Goal: Task Accomplishment & Management: Manage account settings

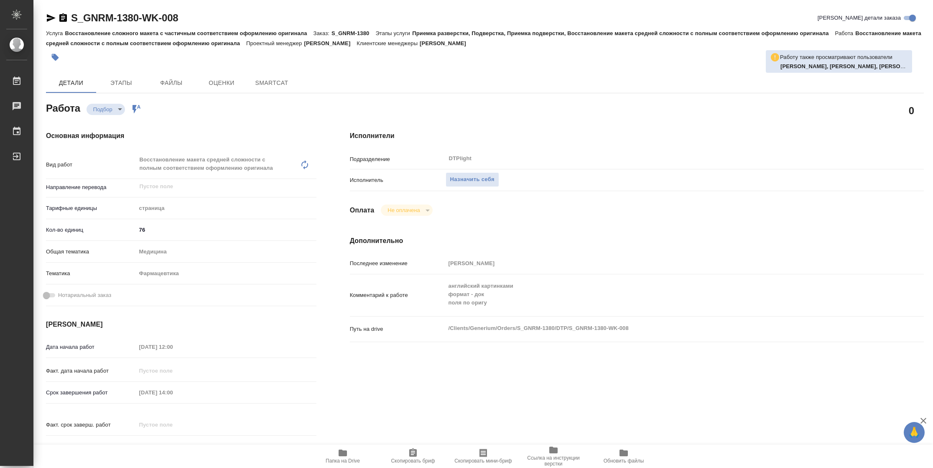
type textarea "x"
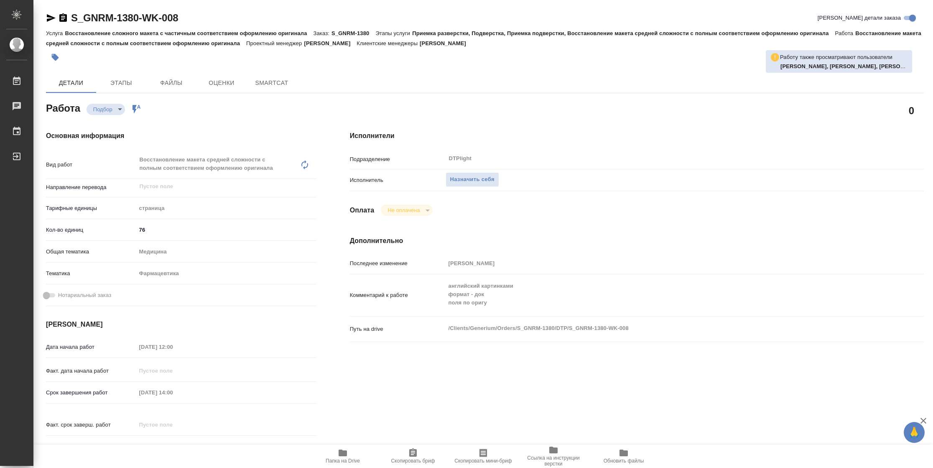
type textarea "x"
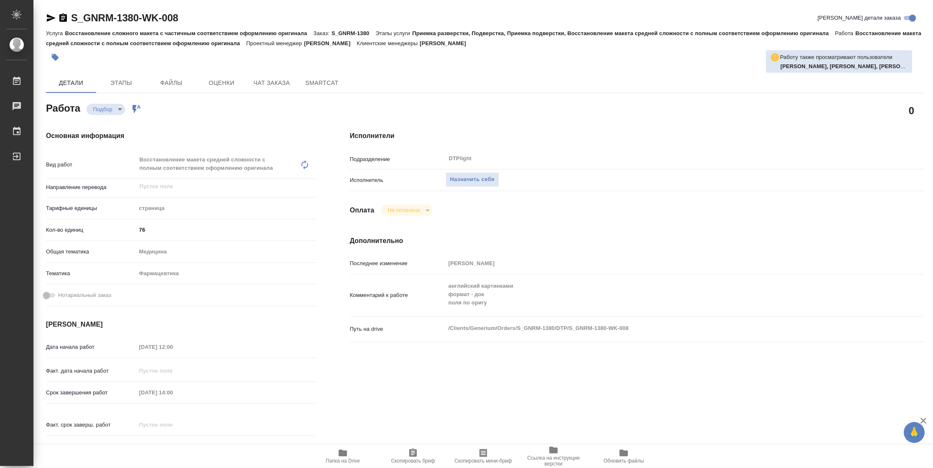
click at [349, 454] on span "Папка на Drive" at bounding box center [343, 456] width 60 height 16
type textarea "x"
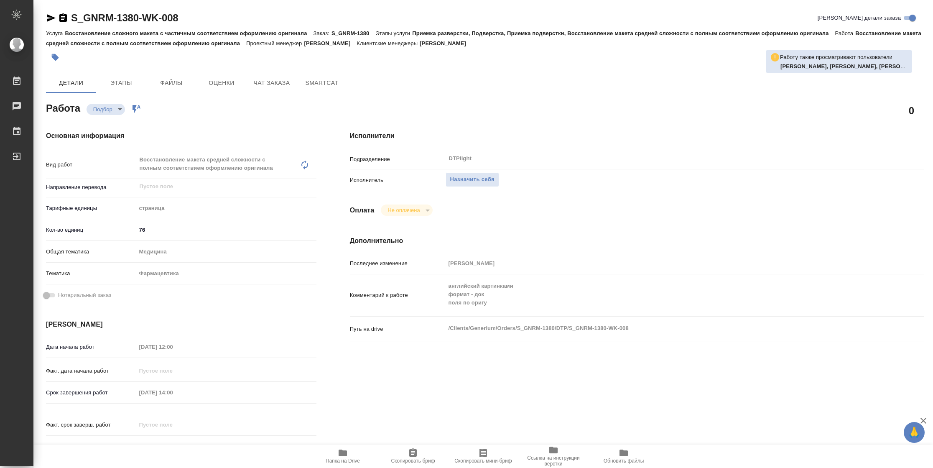
type textarea "x"
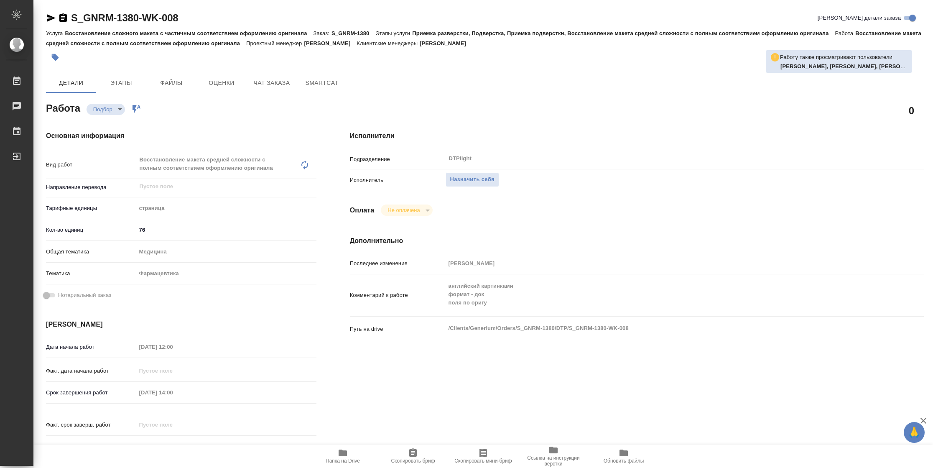
type textarea "x"
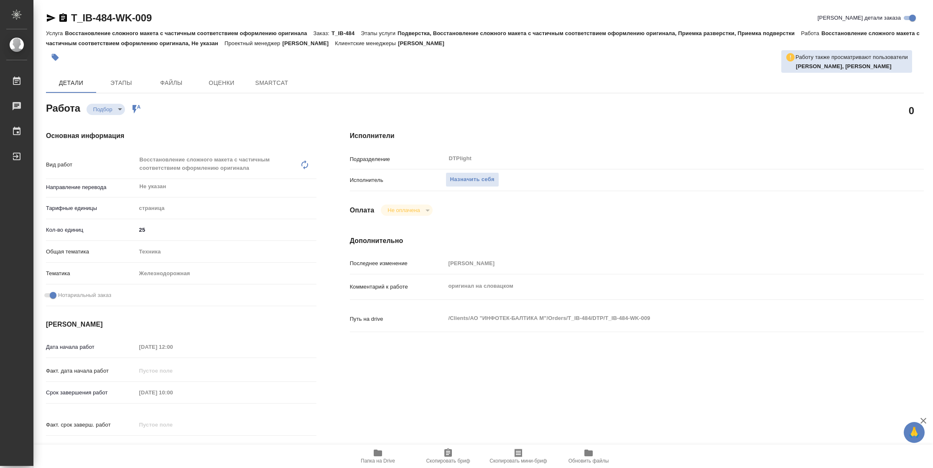
type textarea "x"
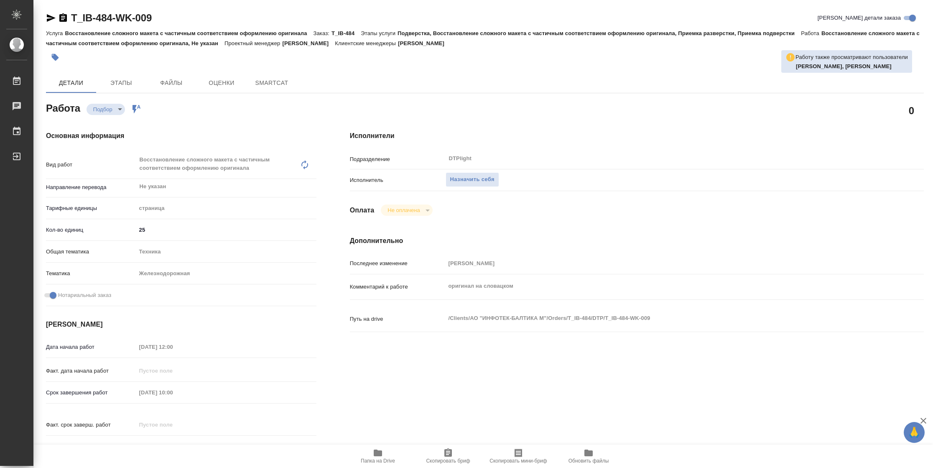
type textarea "x"
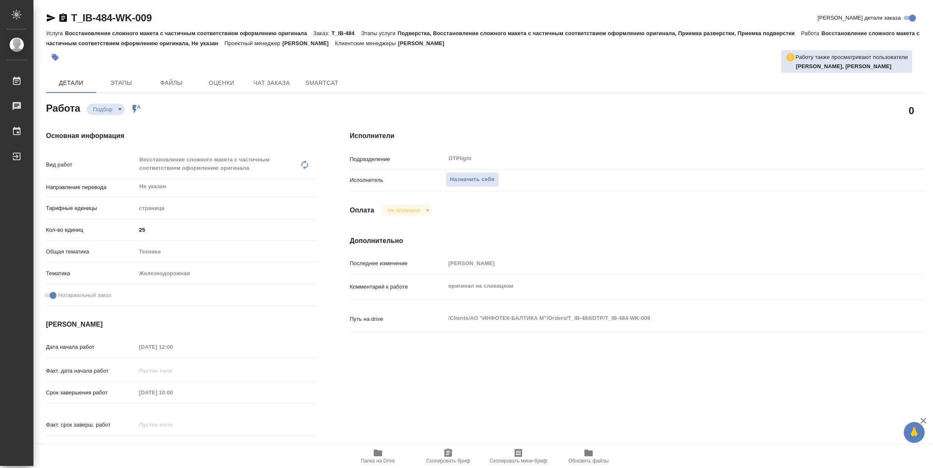
click at [410, 432] on div "Исполнители Подразделение DTPlight ​ Исполнитель Назначить себя Оплата Не оплач…" at bounding box center [636, 296] width 607 height 365
type textarea "x"
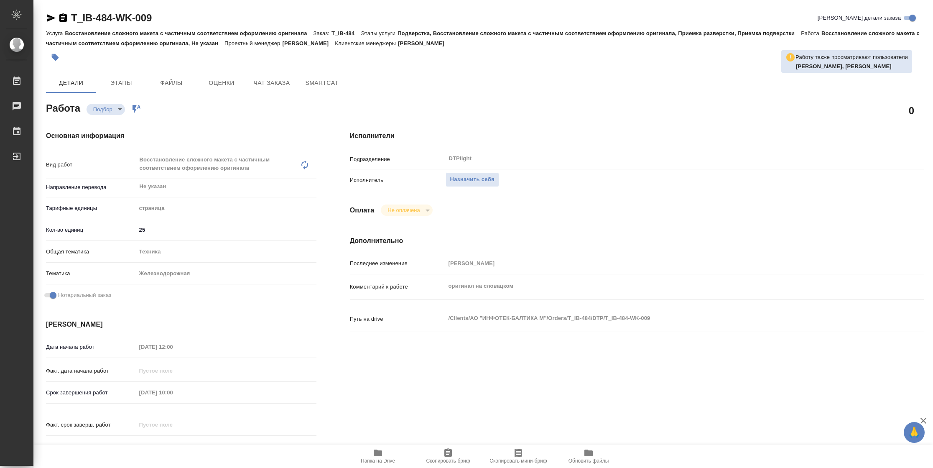
type textarea "x"
click at [380, 453] on icon "button" at bounding box center [378, 452] width 8 height 7
type textarea "x"
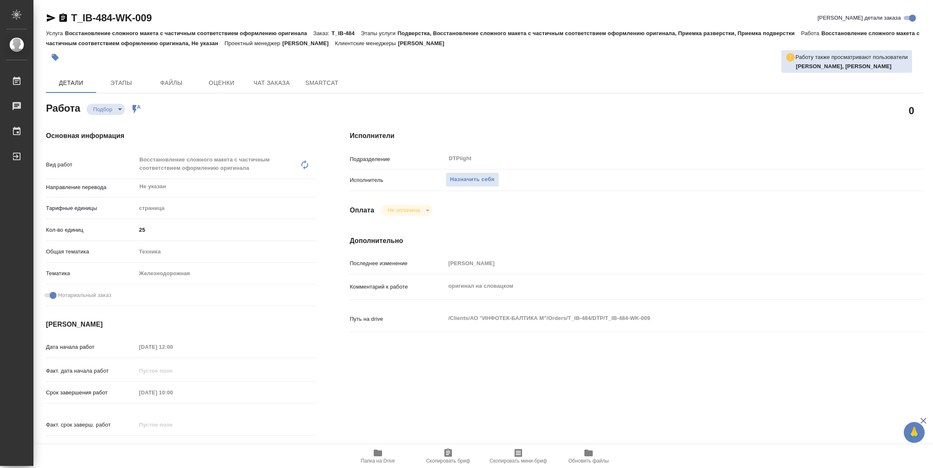
type textarea "x"
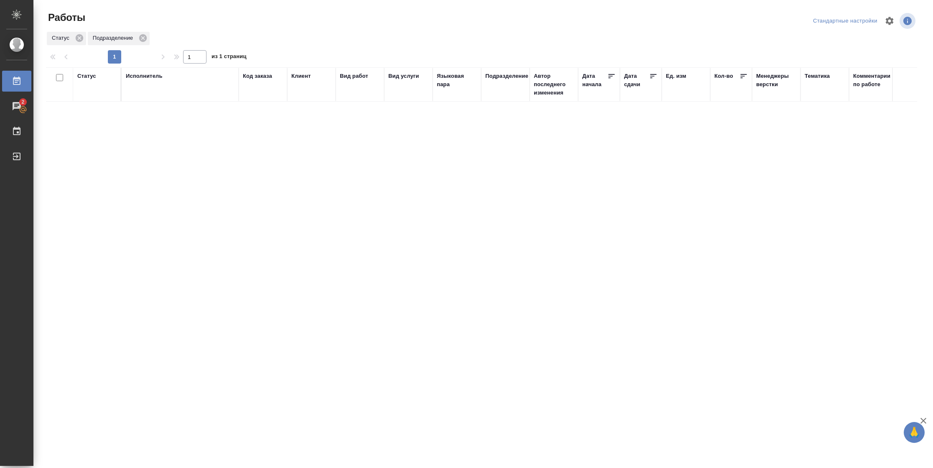
click at [82, 76] on div "Статус" at bounding box center [86, 76] width 19 height 8
click at [91, 117] on div "Подбор Готов к работе" at bounding box center [96, 100] width 39 height 33
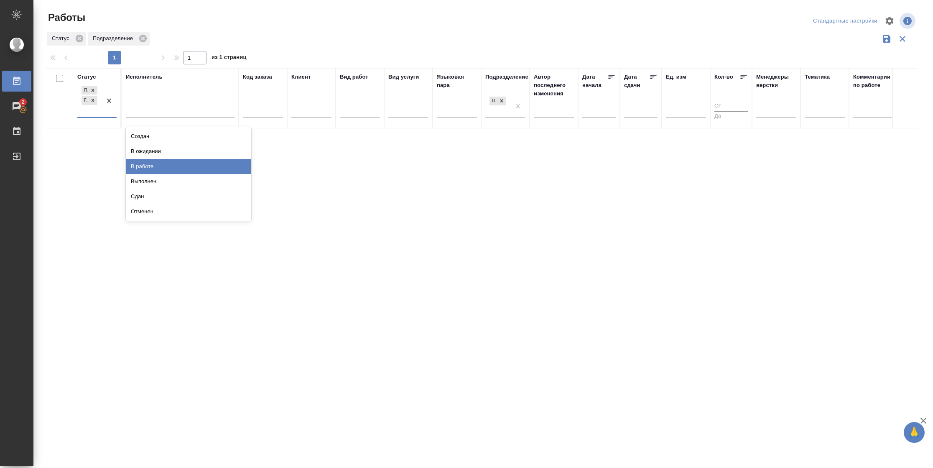
click at [156, 172] on div "В работе" at bounding box center [188, 166] width 125 height 15
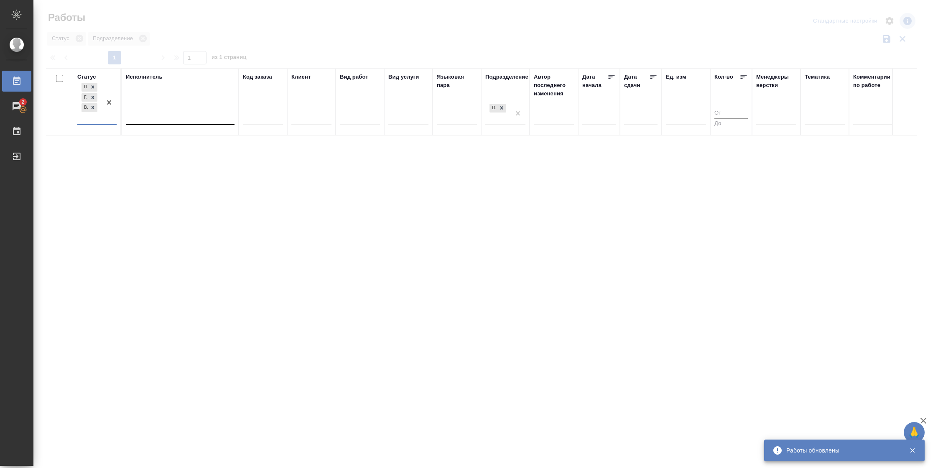
click at [160, 120] on div at bounding box center [180, 116] width 109 height 12
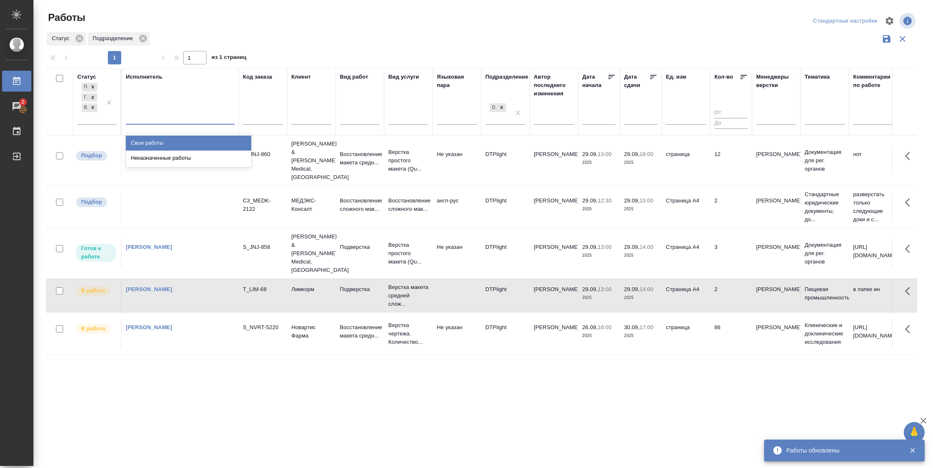
click at [160, 144] on div "Свои работы" at bounding box center [188, 142] width 125 height 15
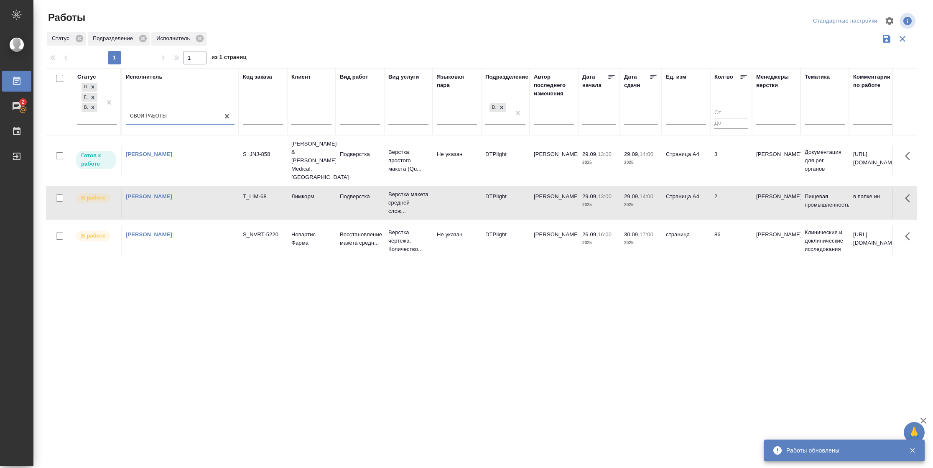
click at [716, 153] on td "3" at bounding box center [731, 160] width 42 height 29
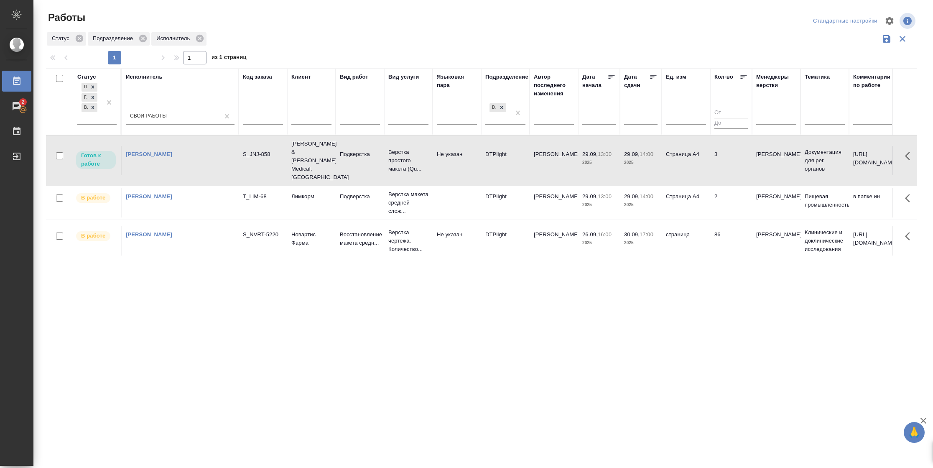
click at [716, 153] on td "3" at bounding box center [731, 160] width 42 height 29
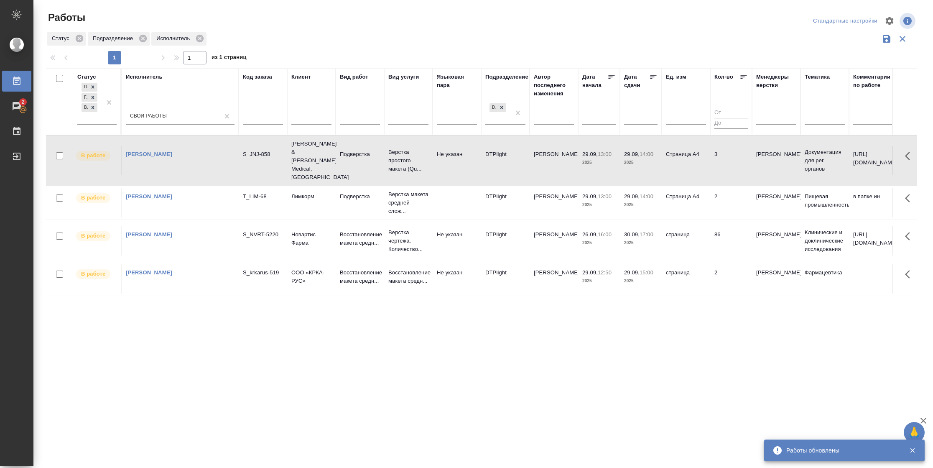
click at [711, 189] on td "2" at bounding box center [731, 202] width 42 height 29
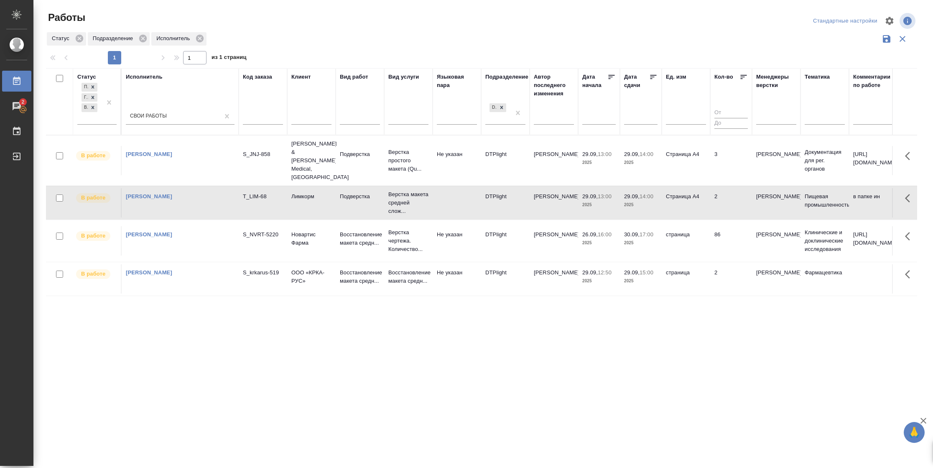
click at [711, 189] on td "2" at bounding box center [731, 202] width 42 height 29
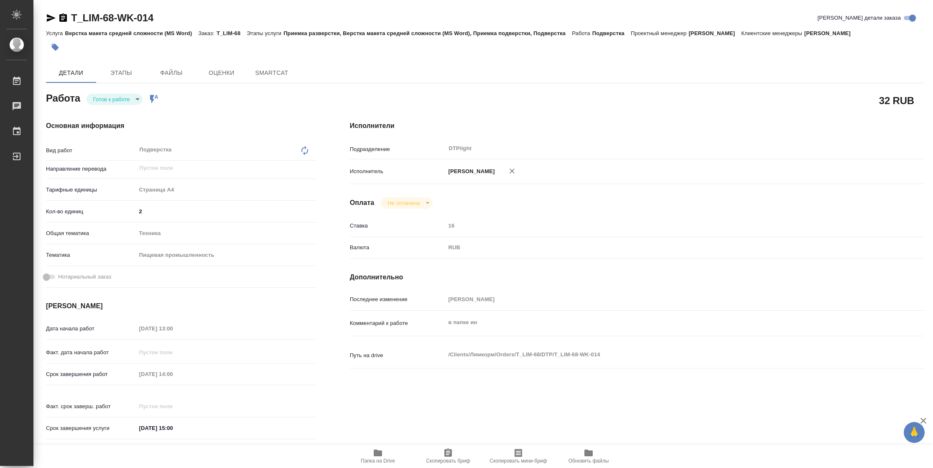
type textarea "x"
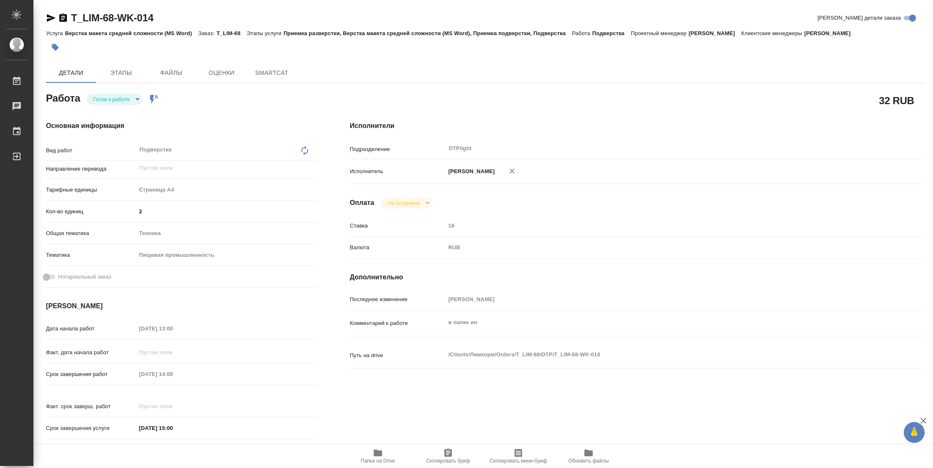
type textarea "x"
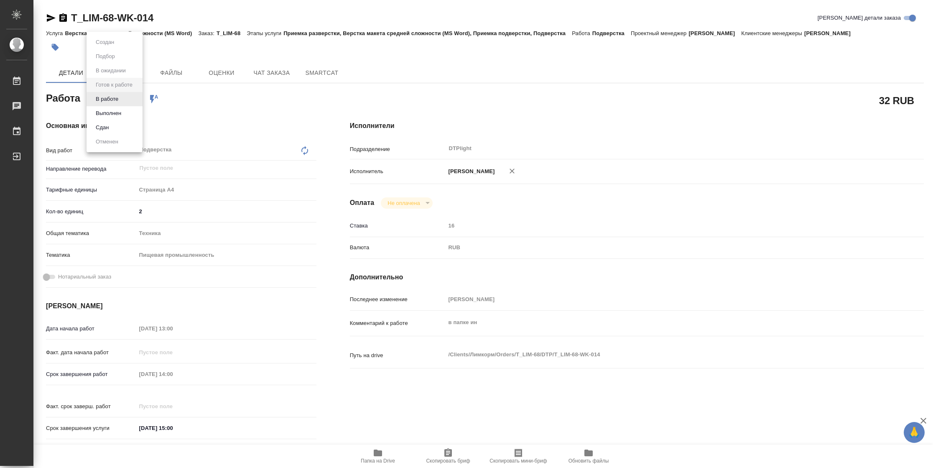
click at [115, 99] on body "🙏 .cls-1 fill:#fff; AWATERA Vasilyeva Natalia Работы Чаты График Выйти T_LIM-68…" at bounding box center [466, 234] width 933 height 468
type textarea "x"
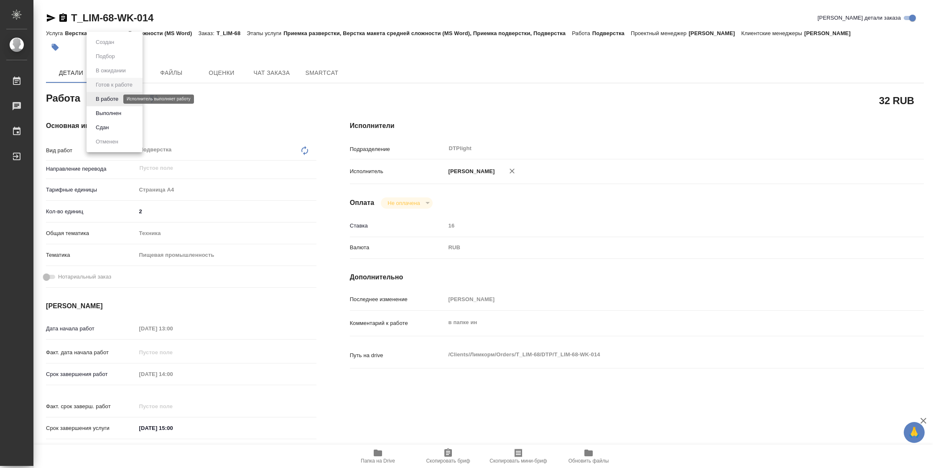
type textarea "x"
click at [115, 99] on button "В работе" at bounding box center [107, 98] width 28 height 9
type textarea "x"
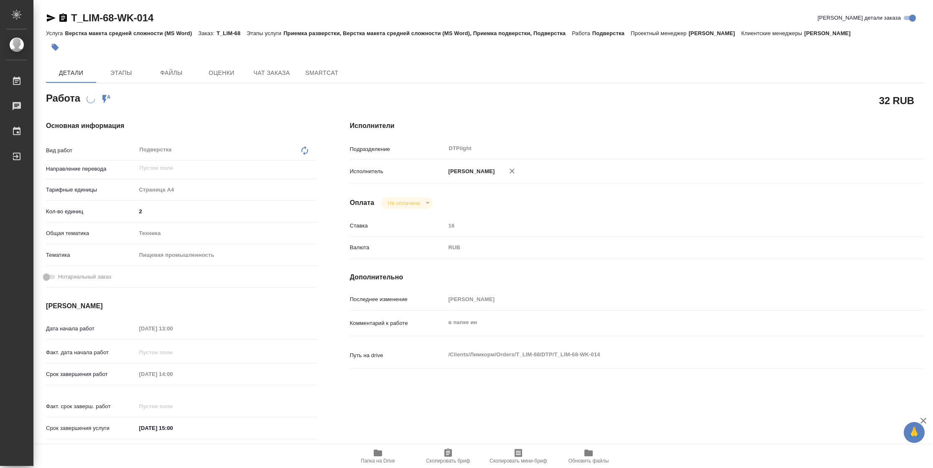
type textarea "x"
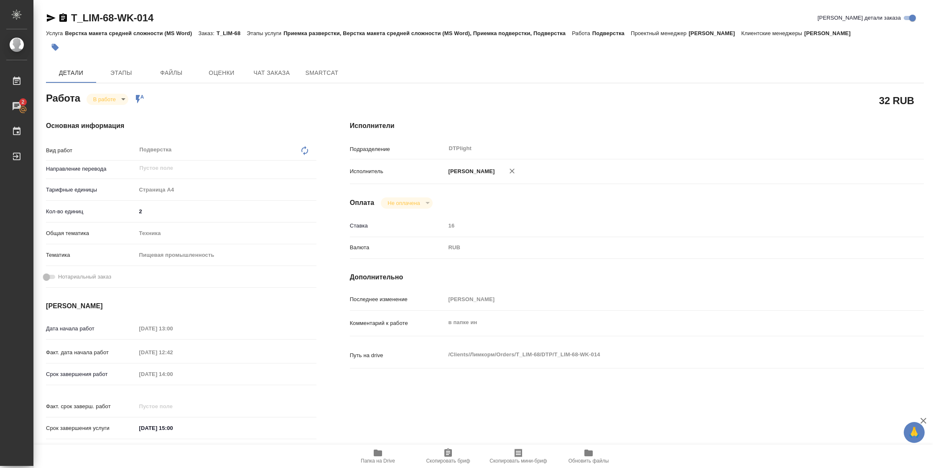
type textarea "x"
click at [56, 19] on icon "button" at bounding box center [51, 18] width 10 height 10
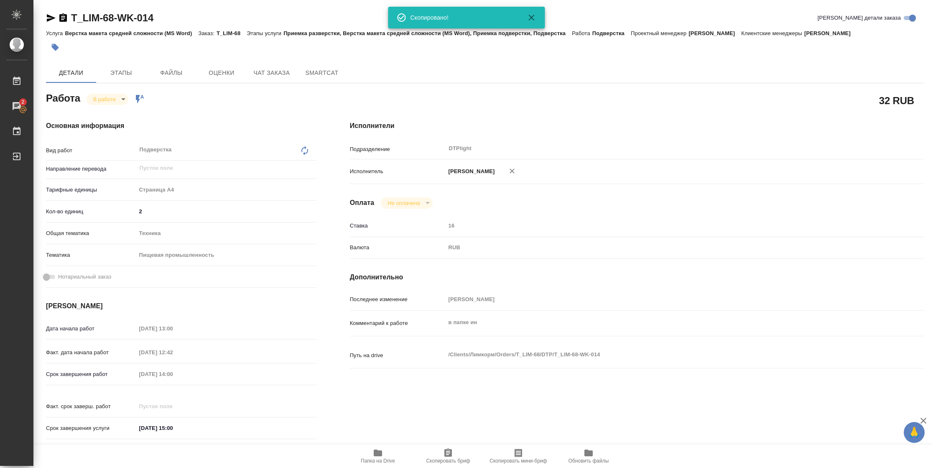
type textarea "x"
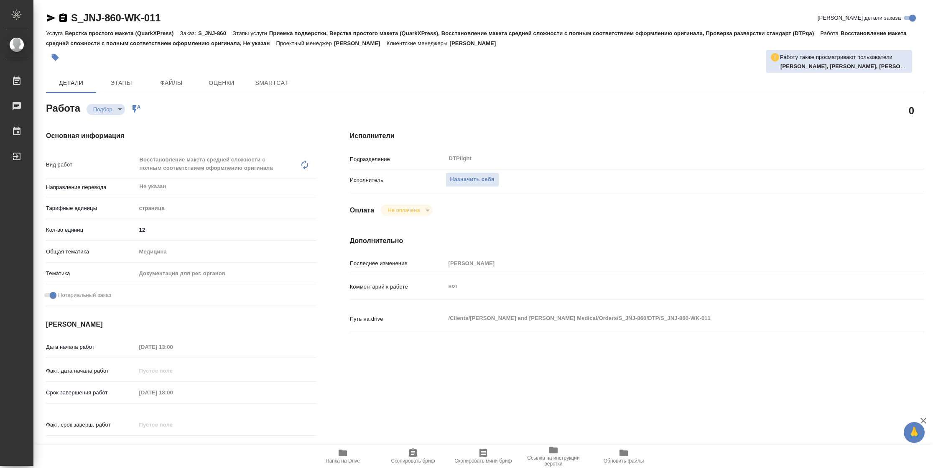
type textarea "x"
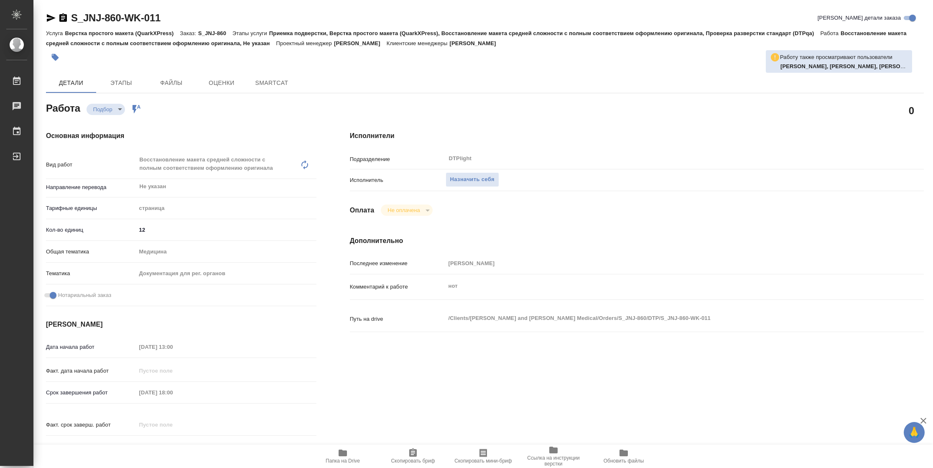
type textarea "x"
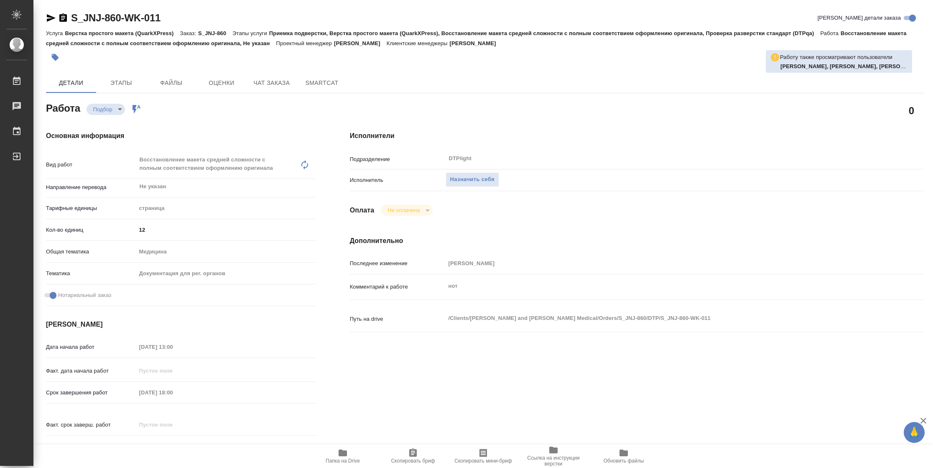
click at [337, 459] on span "Папка на Drive" at bounding box center [343, 461] width 34 height 6
type textarea "x"
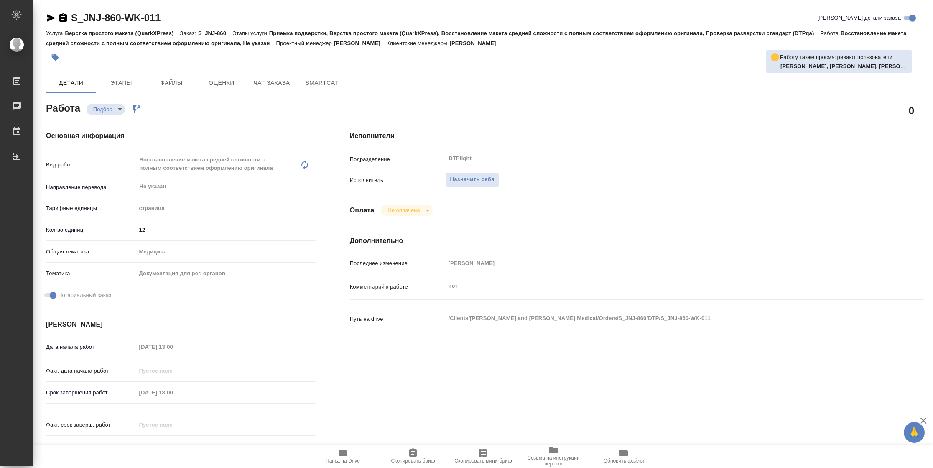
type textarea "x"
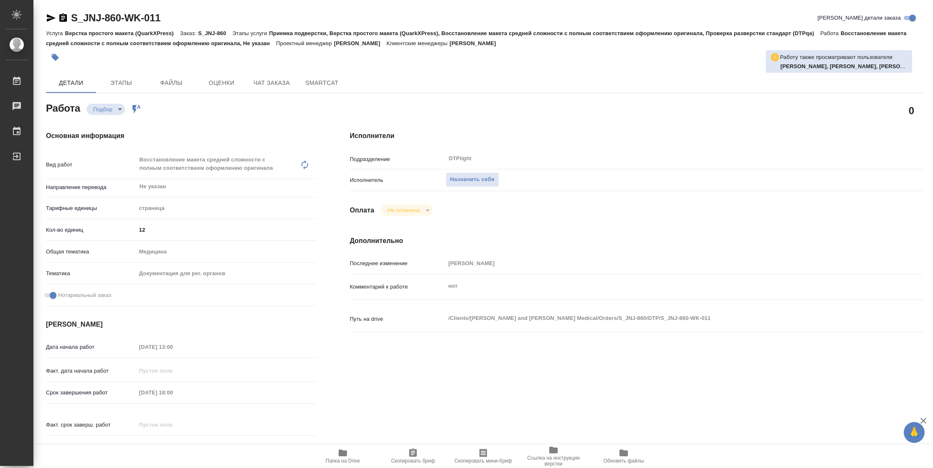
type textarea "x"
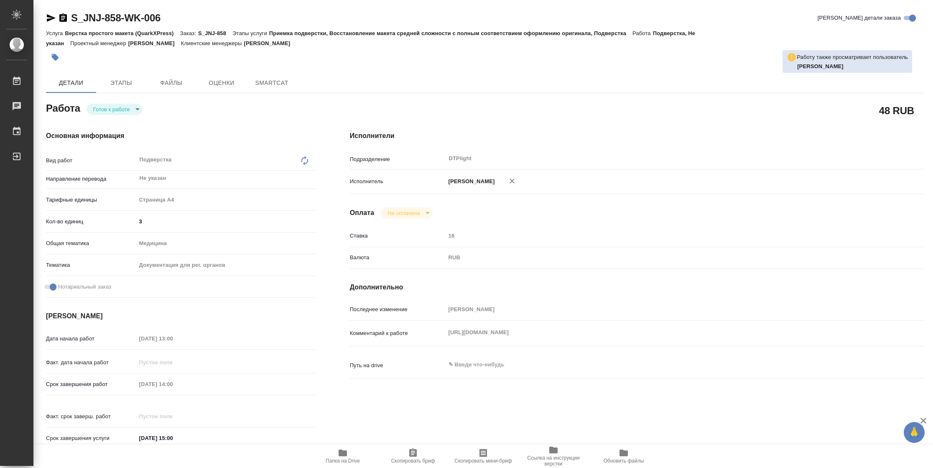
type textarea "x"
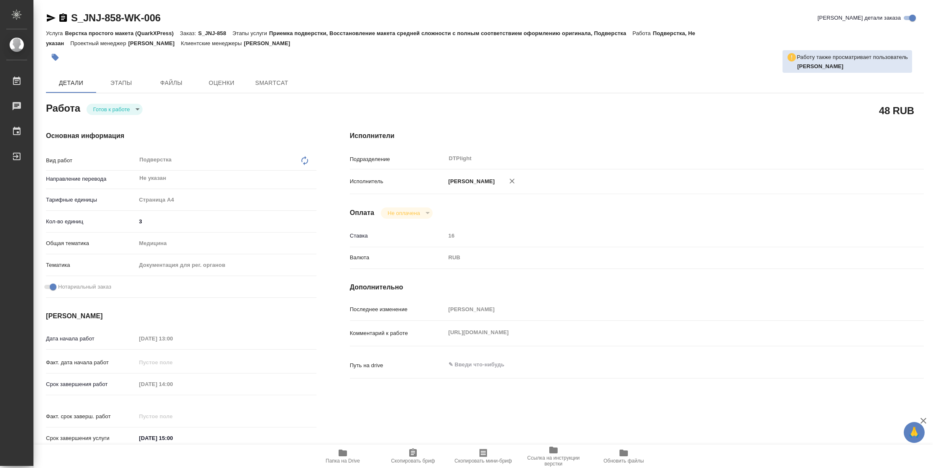
type textarea "x"
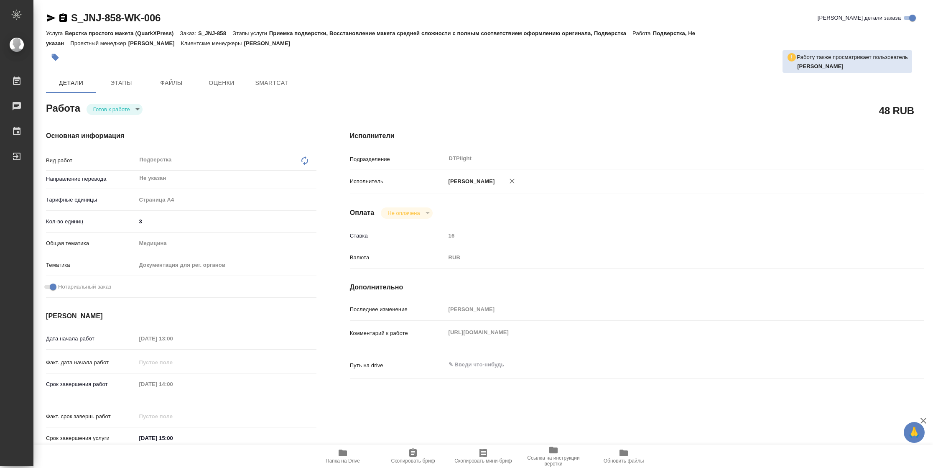
type textarea "x"
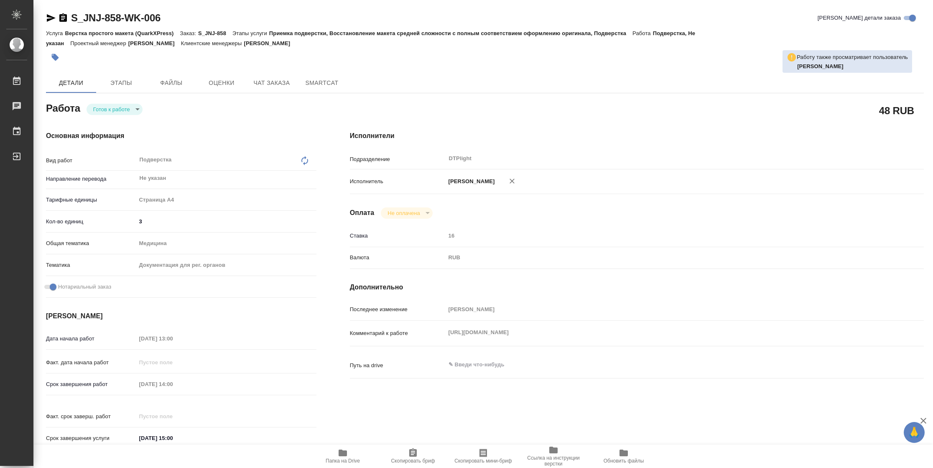
type textarea "x"
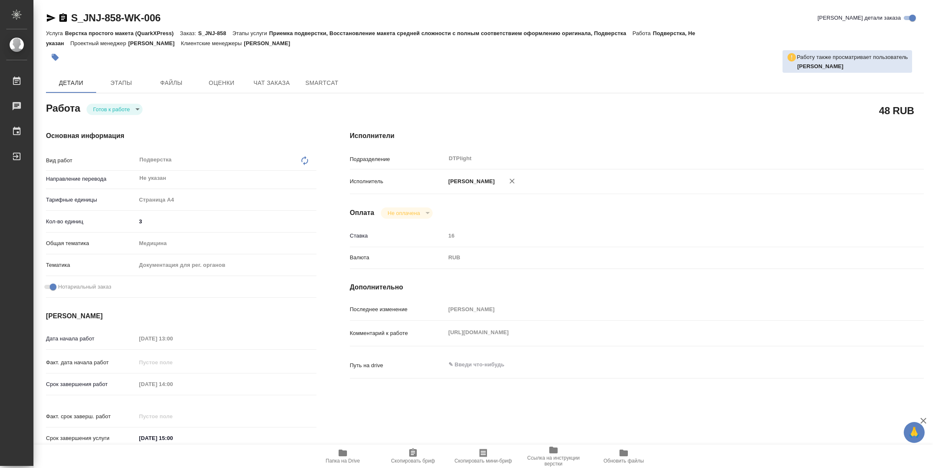
type textarea "x"
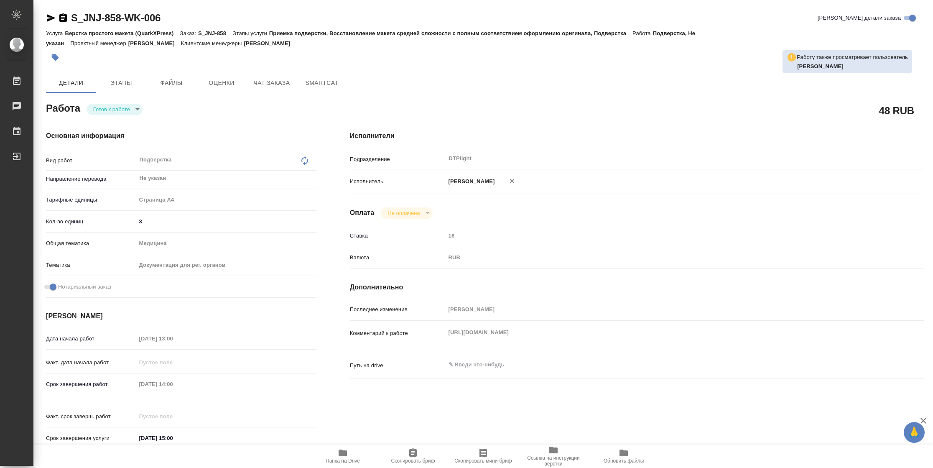
type textarea "x"
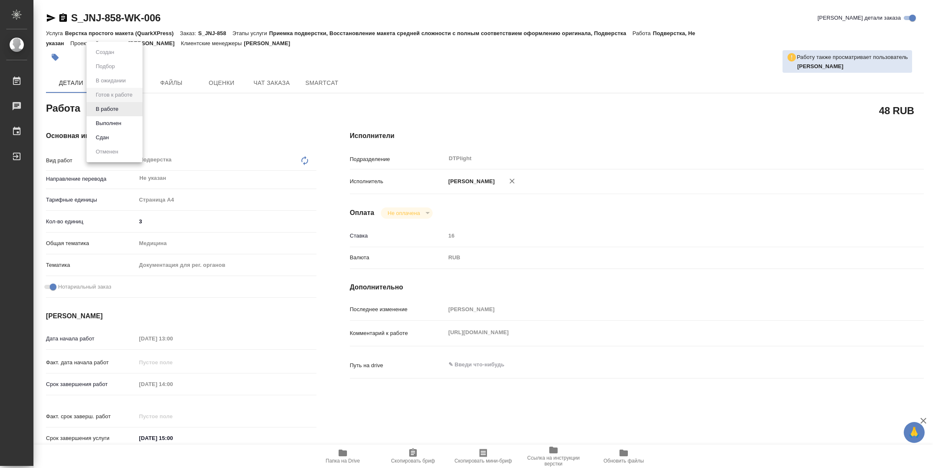
click at [116, 108] on body "🙏 .cls-1 fill:#fff; AWATERA Vasilyeva Natalia Работы Чаты График Выйти S_JNJ-85…" at bounding box center [466, 234] width 933 height 468
click at [116, 108] on button "В работе" at bounding box center [107, 108] width 28 height 9
type textarea "x"
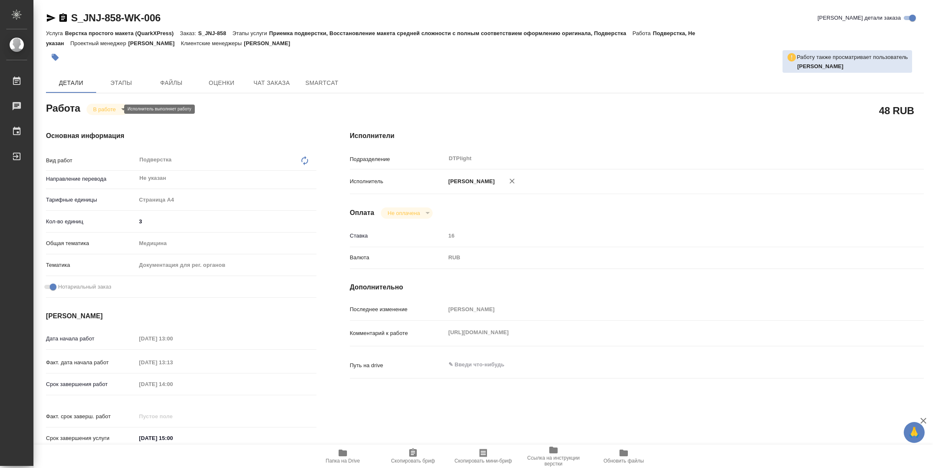
type textarea "x"
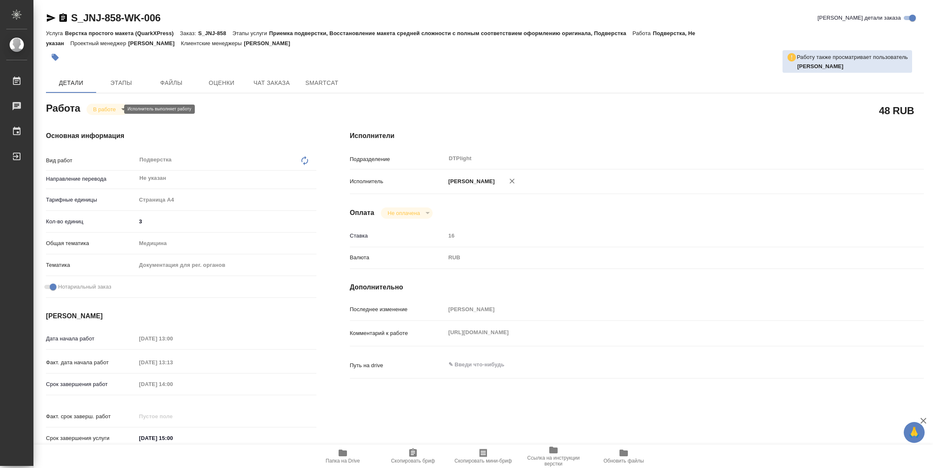
type textarea "x"
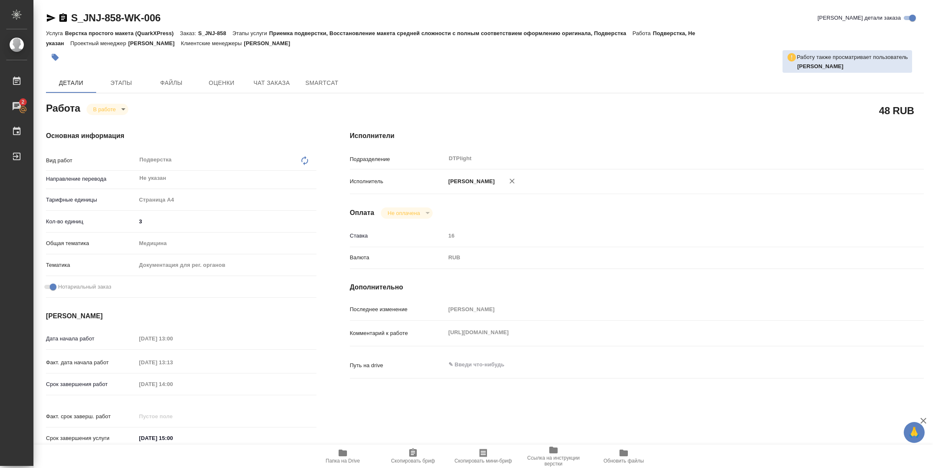
type textarea "x"
click at [47, 17] on icon "button" at bounding box center [51, 18] width 9 height 8
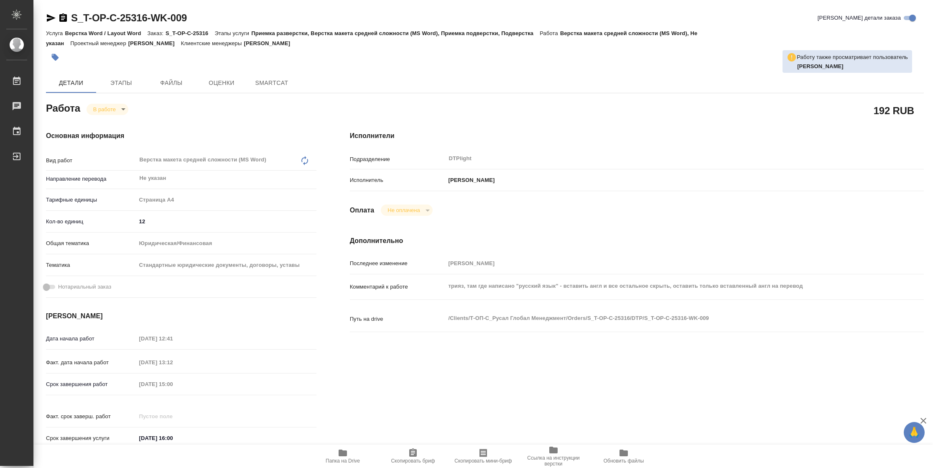
type textarea "x"
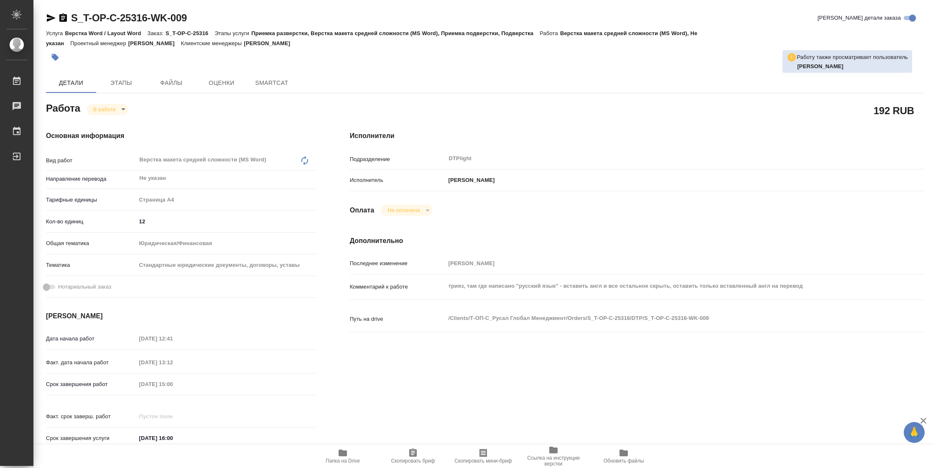
type textarea "x"
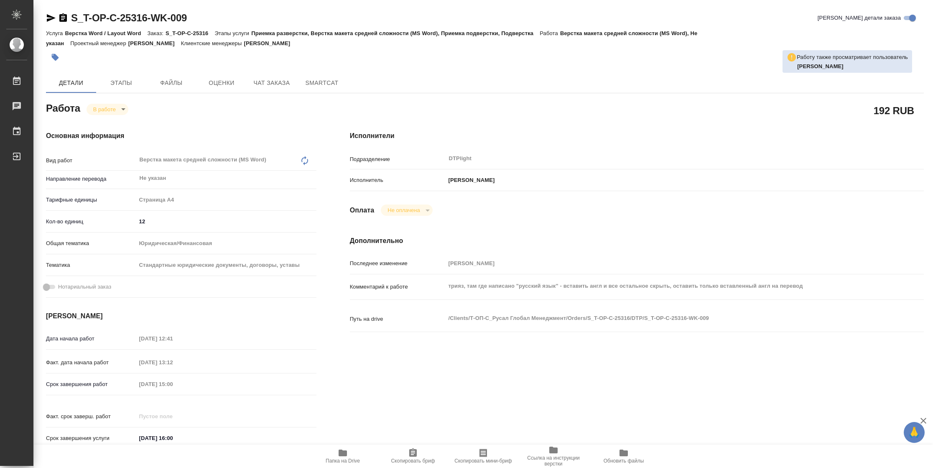
type textarea "x"
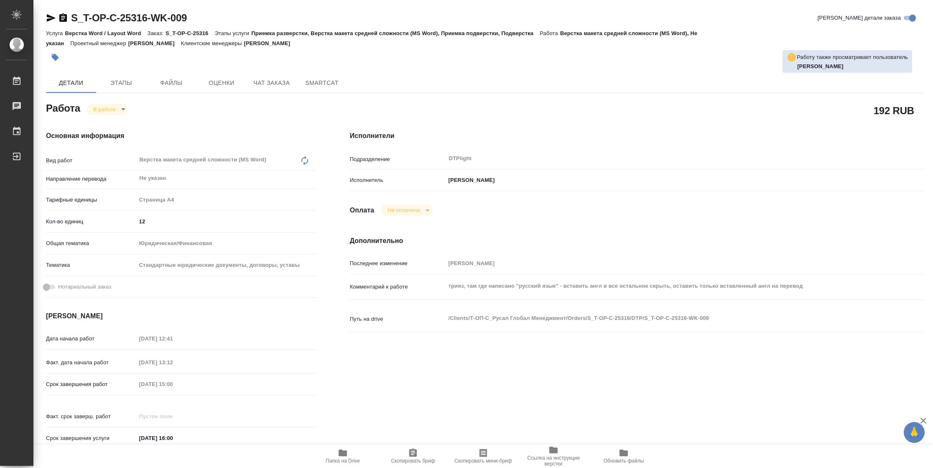
click at [349, 458] on span "Папка на Drive" at bounding box center [343, 461] width 34 height 6
type textarea "x"
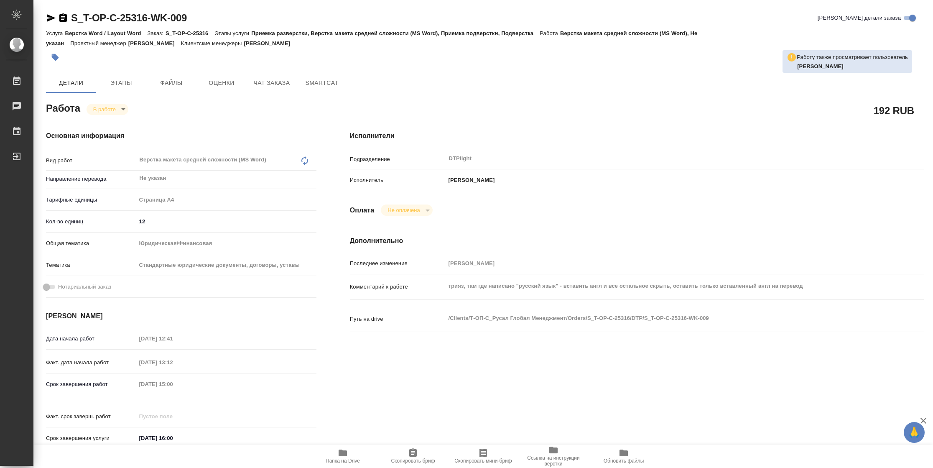
type textarea "x"
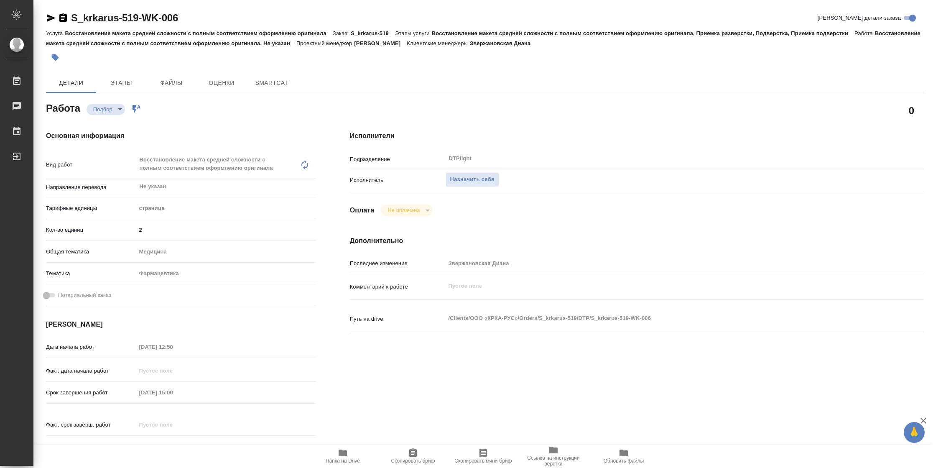
type textarea "x"
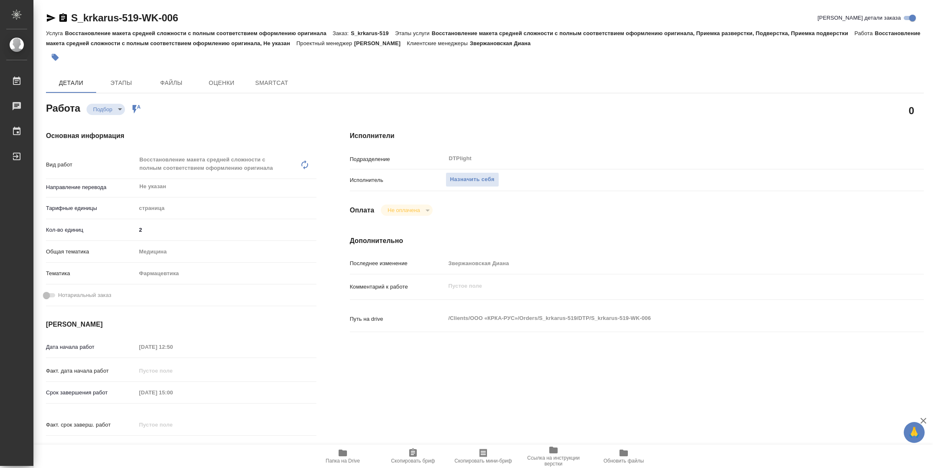
type textarea "x"
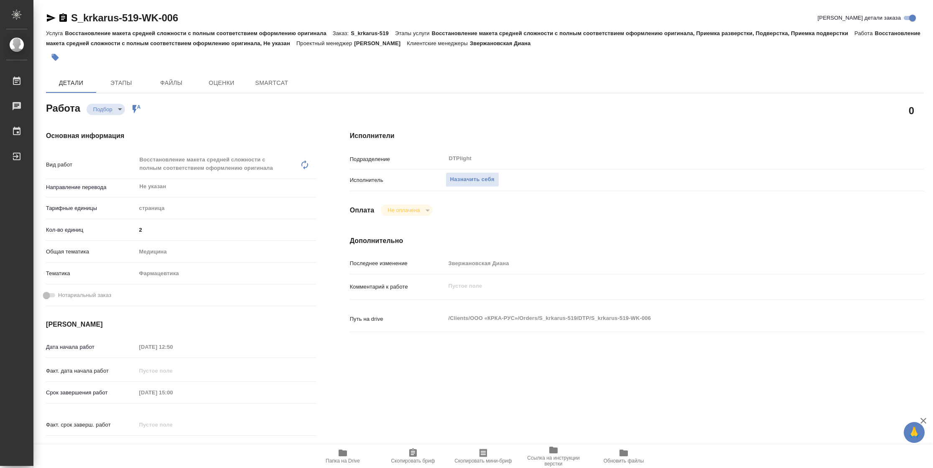
type textarea "x"
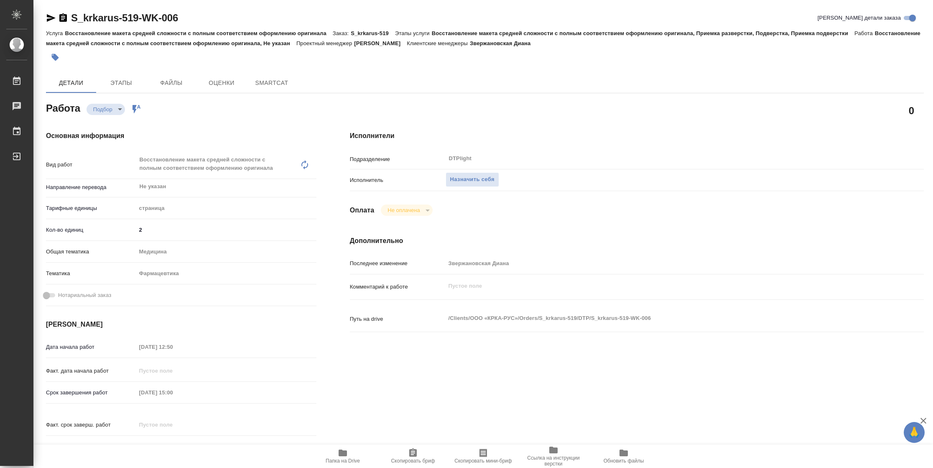
type textarea "x"
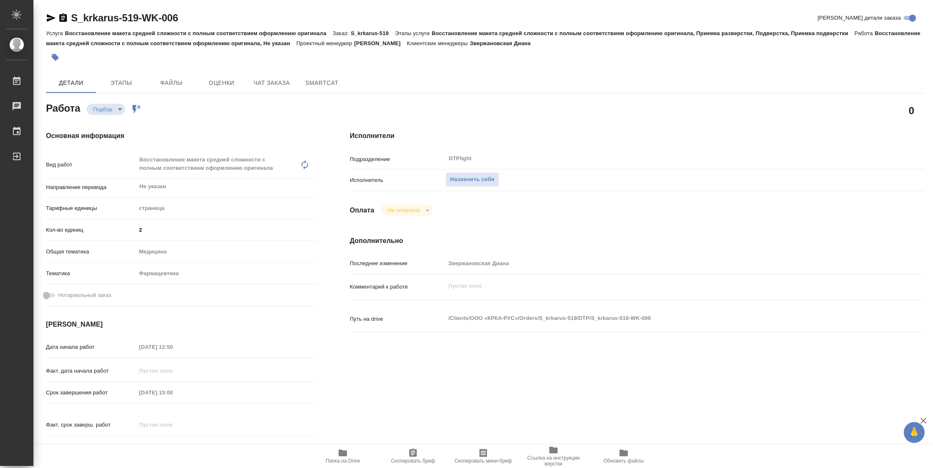
click at [335, 455] on span "Папка на Drive" at bounding box center [343, 456] width 60 height 16
type textarea "x"
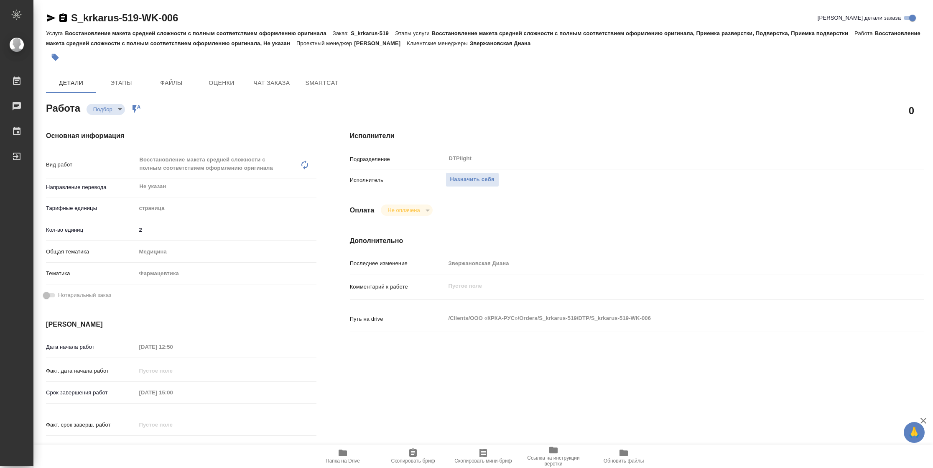
type textarea "x"
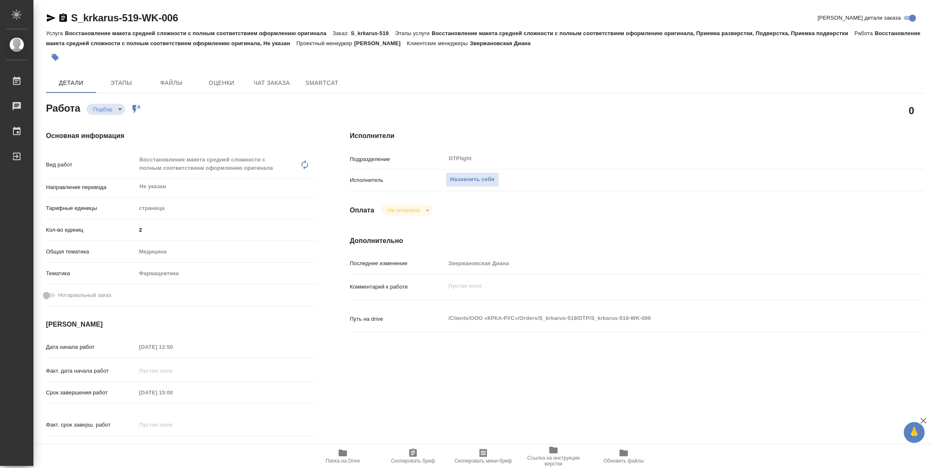
type textarea "x"
click at [463, 177] on span "Назначить себя" at bounding box center [472, 180] width 44 height 10
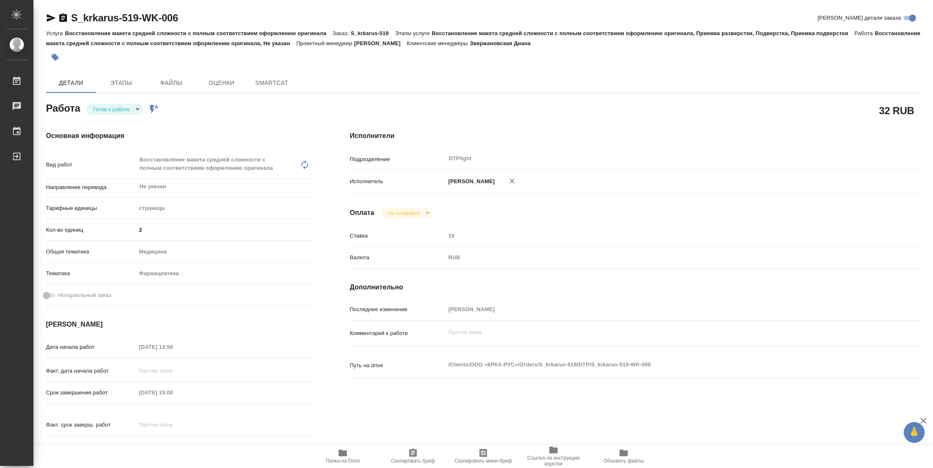
type textarea "x"
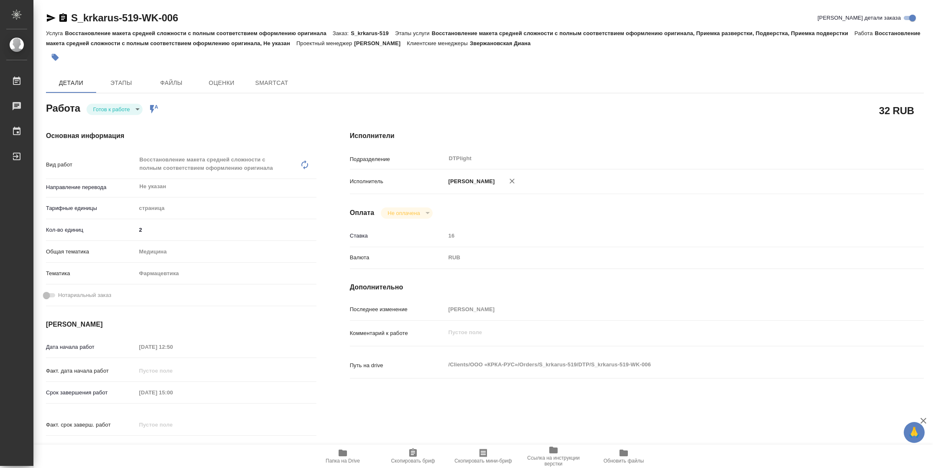
type textarea "x"
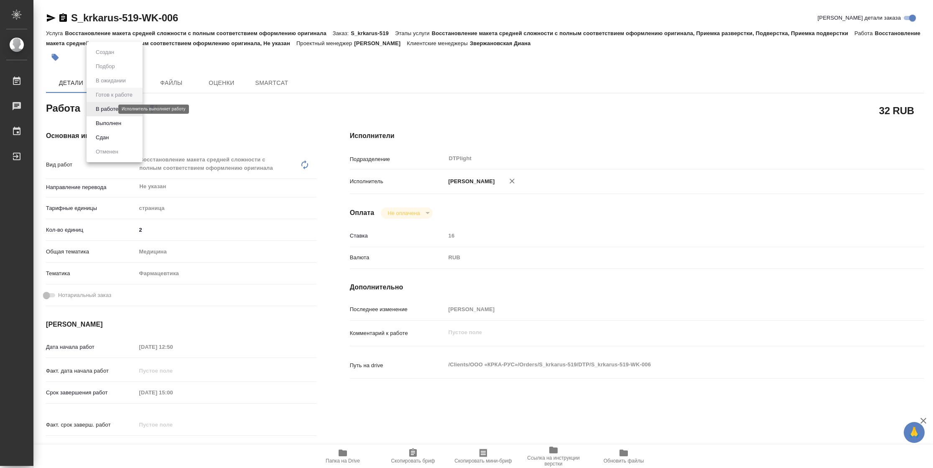
click at [111, 110] on body "🙏 .cls-1 fill:#fff; AWATERA Vasilyeva Natalia Работы Чаты График Выйти S_krkaru…" at bounding box center [466, 234] width 933 height 468
type textarea "x"
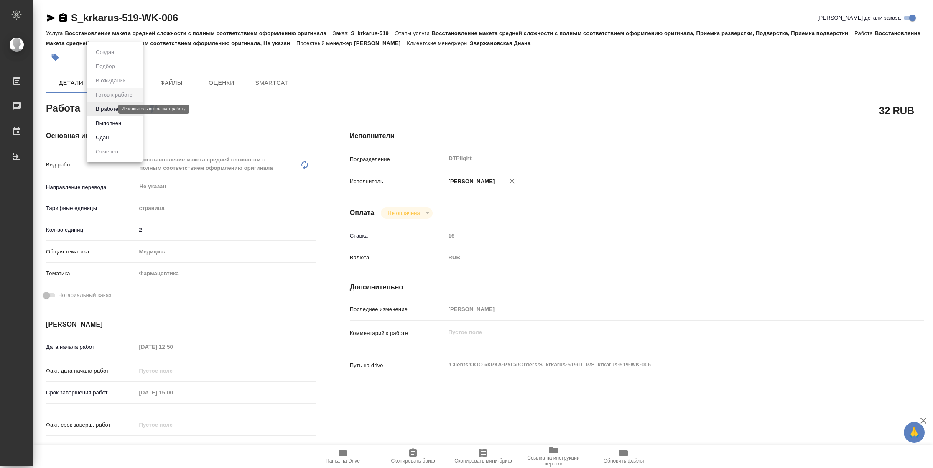
type textarea "x"
click at [111, 110] on button "В работе" at bounding box center [107, 108] width 28 height 9
type textarea "x"
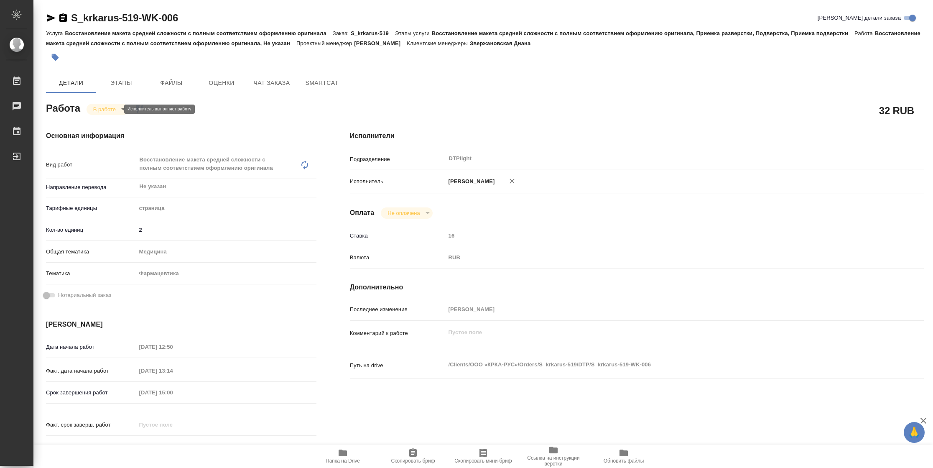
type textarea "x"
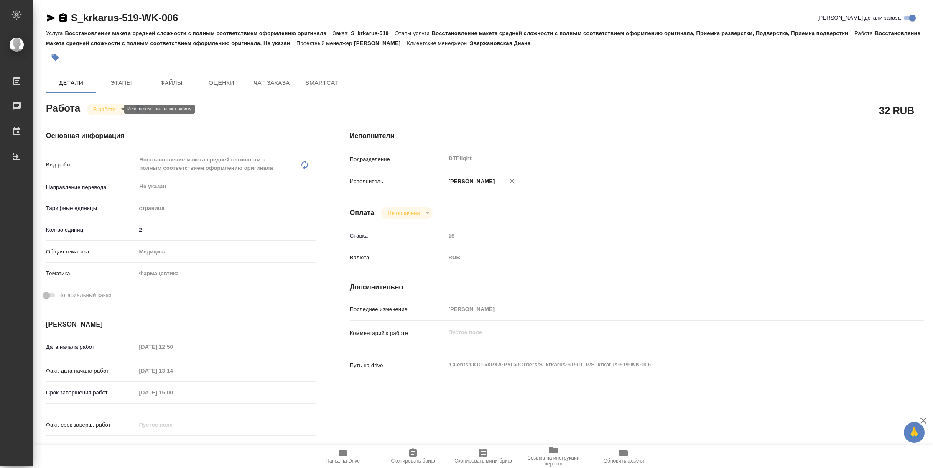
type textarea "x"
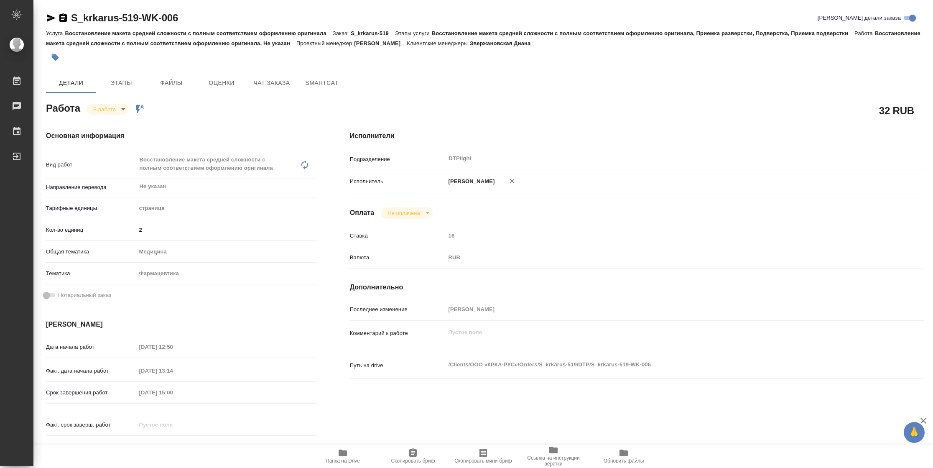
type textarea "x"
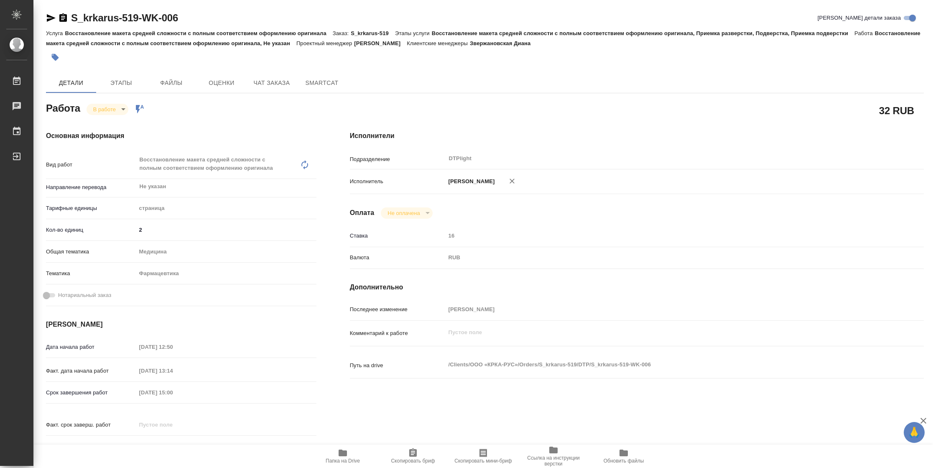
type textarea "x"
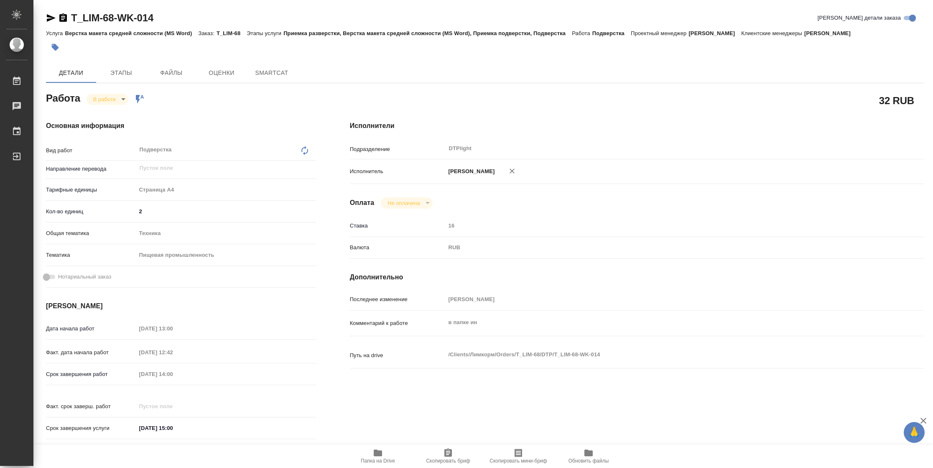
type textarea "x"
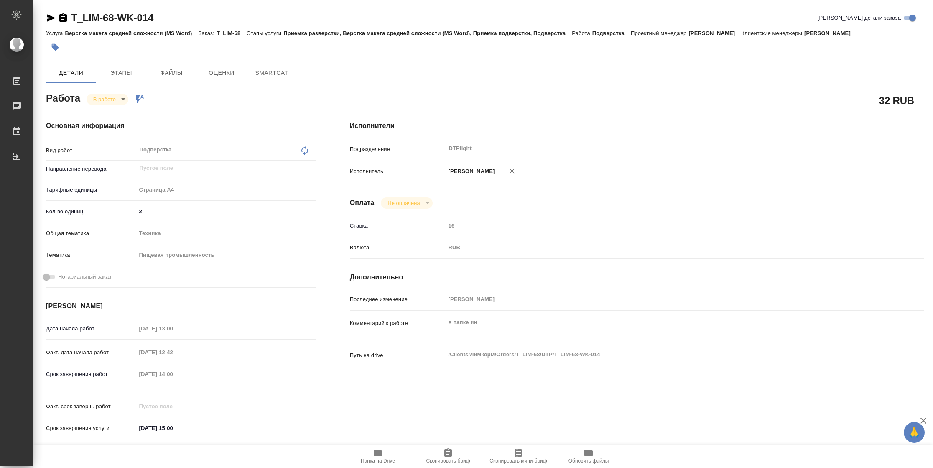
type textarea "x"
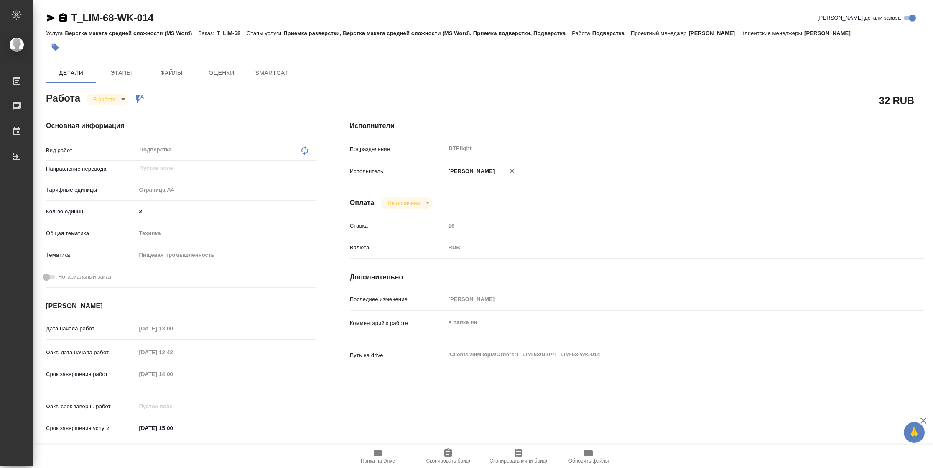
type textarea "x"
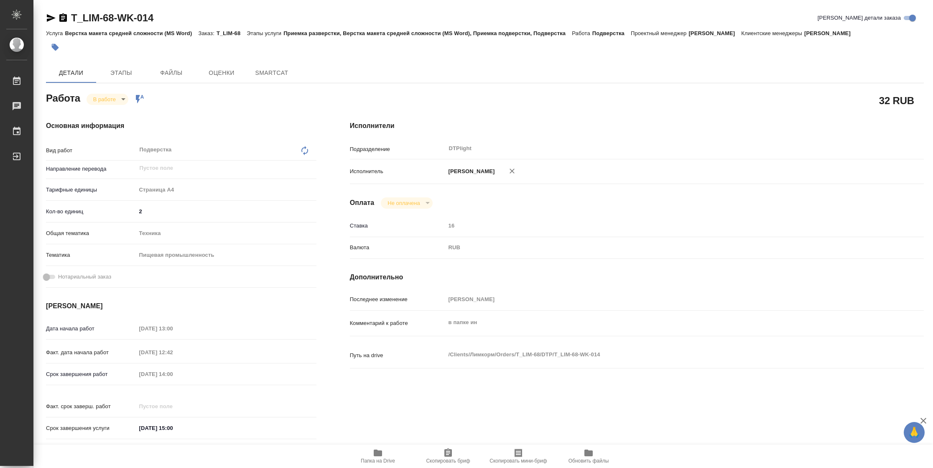
type textarea "x"
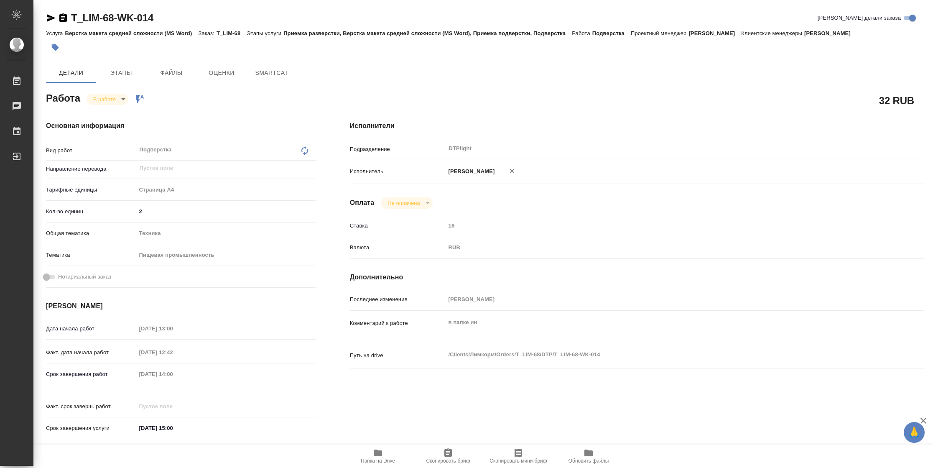
type textarea "x"
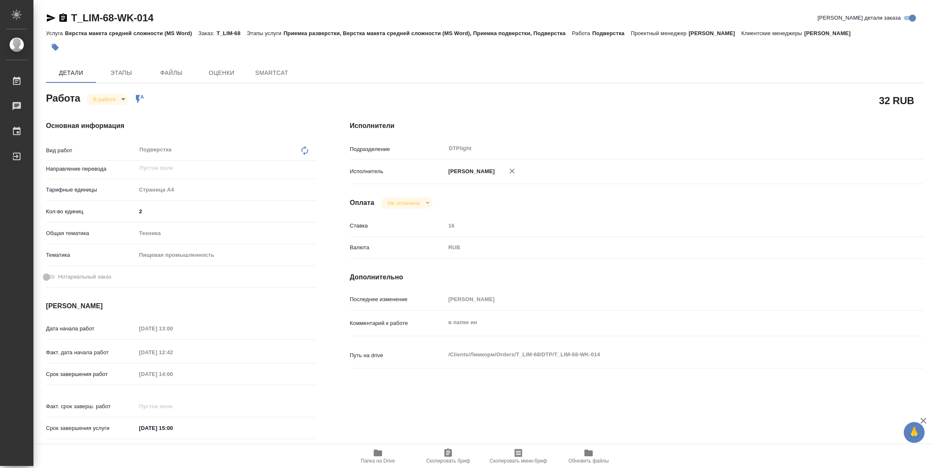
type textarea "x"
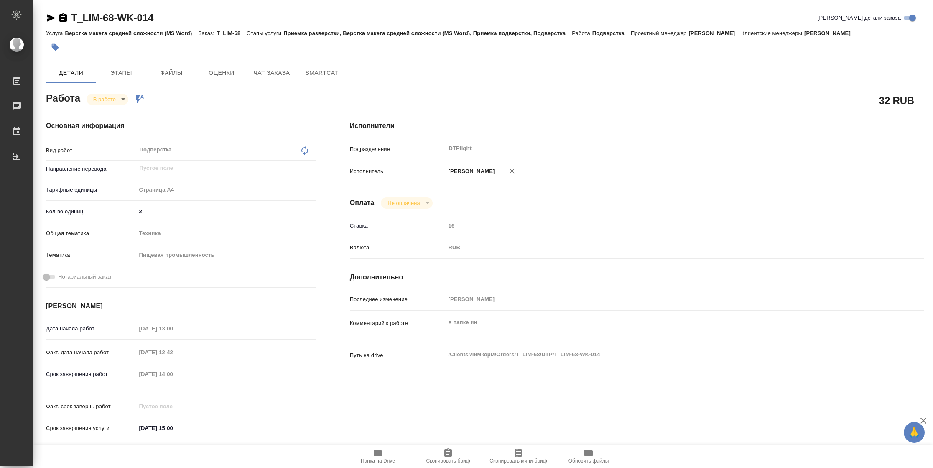
type textarea "x"
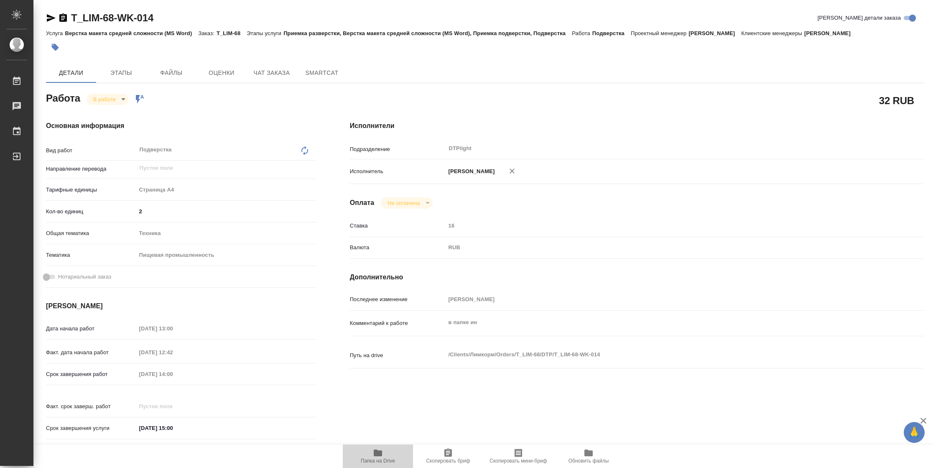
click at [390, 461] on span "Папка на Drive" at bounding box center [378, 461] width 34 height 6
type textarea "x"
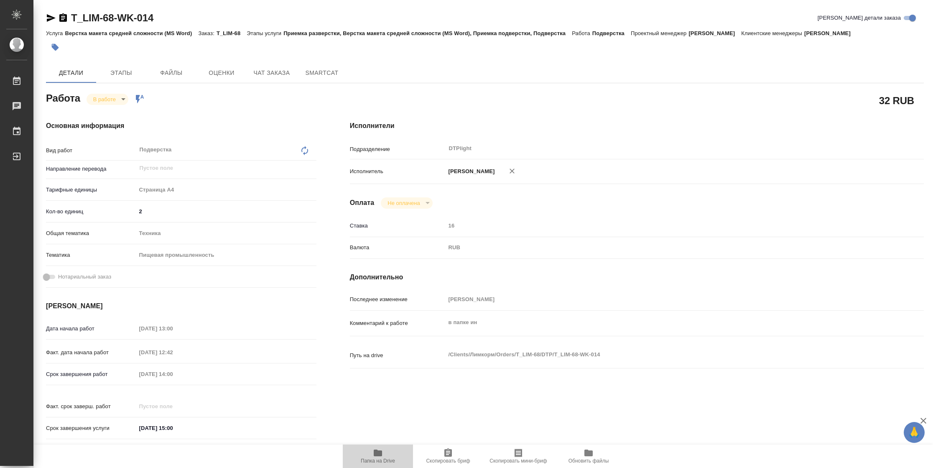
type textarea "x"
click at [382, 461] on span "Папка на Drive" at bounding box center [378, 461] width 34 height 6
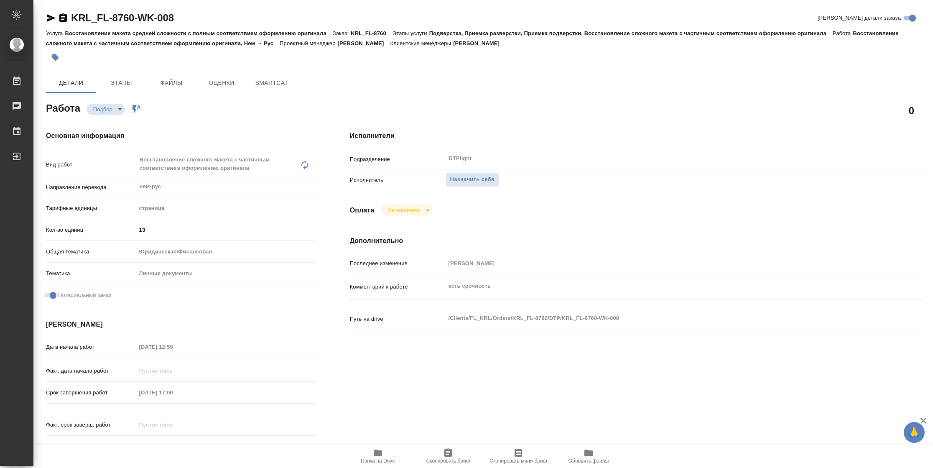
type textarea "x"
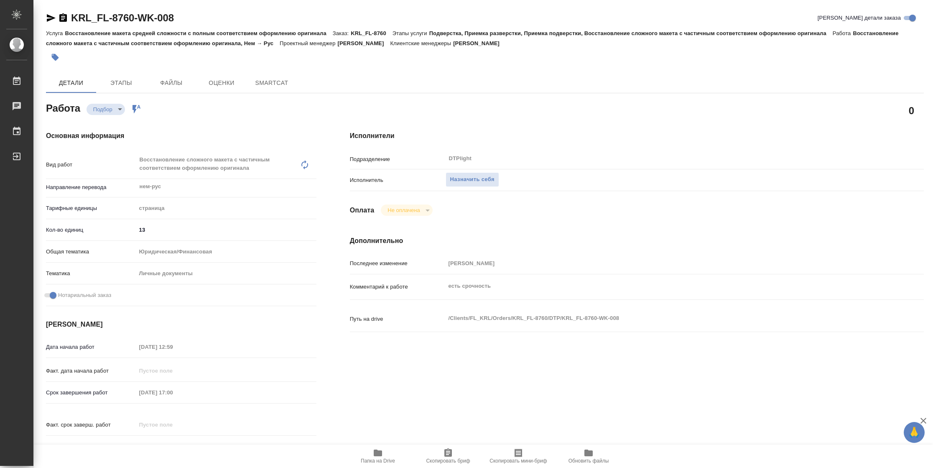
click at [370, 454] on span "Папка на Drive" at bounding box center [378, 456] width 60 height 16
type textarea "x"
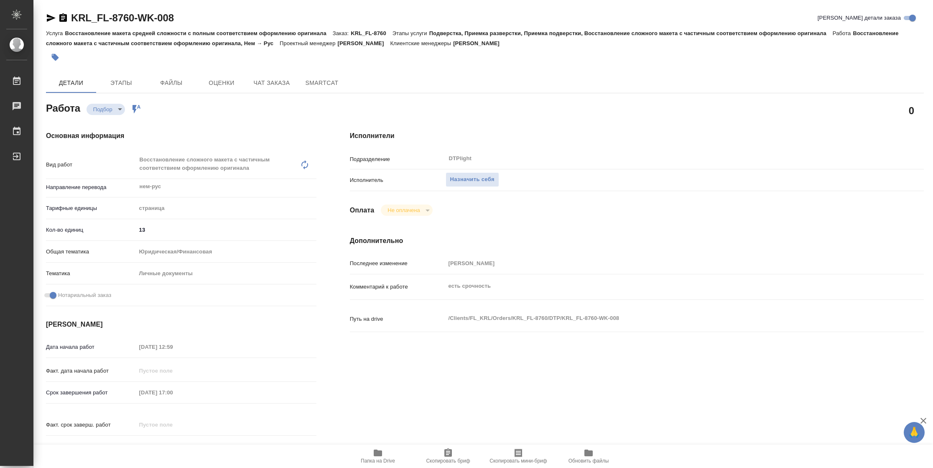
type textarea "x"
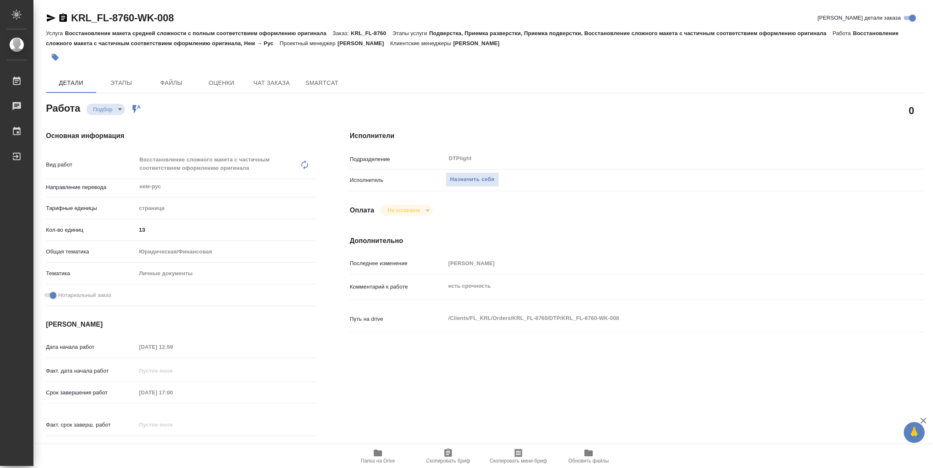
type textarea "x"
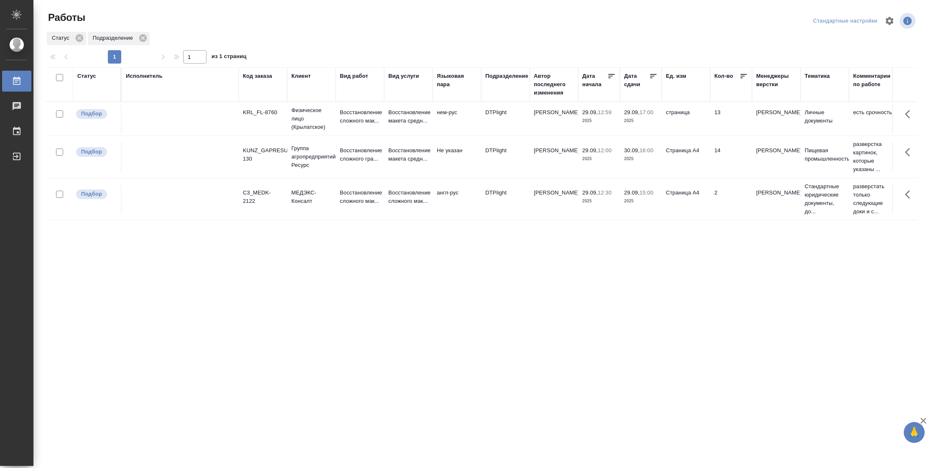
click at [653, 75] on icon at bounding box center [653, 76] width 8 height 8
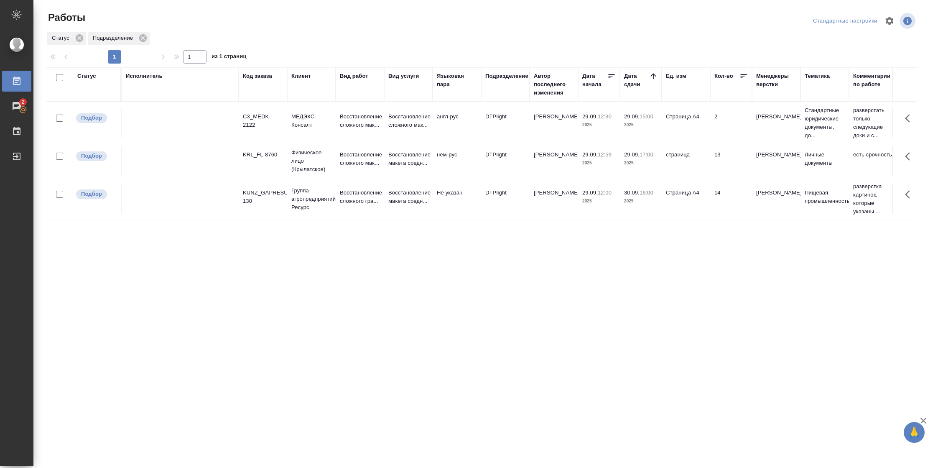
click at [77, 75] on div "Статус" at bounding box center [86, 76] width 19 height 8
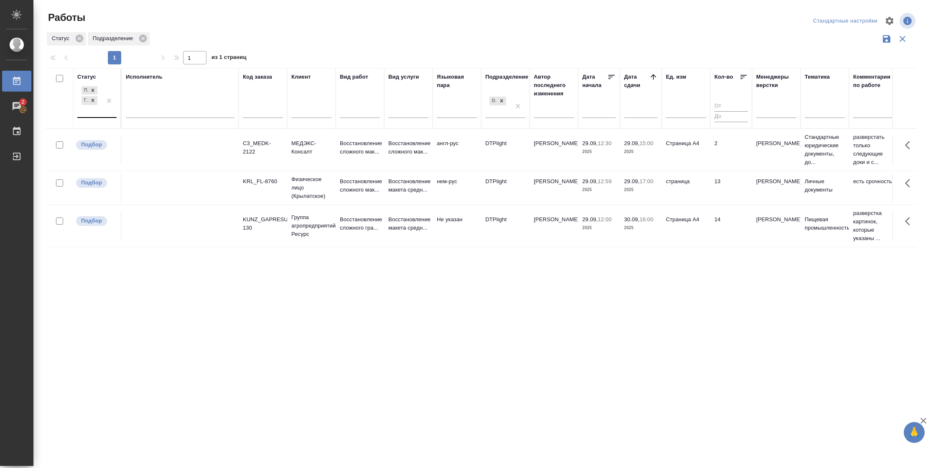
click at [106, 116] on div at bounding box center [109, 100] width 15 height 33
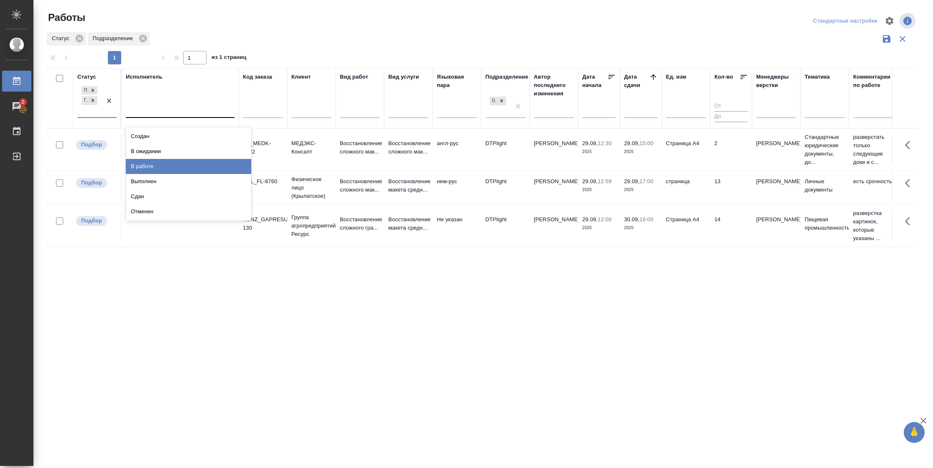
drag, startPoint x: 156, startPoint y: 166, endPoint x: 156, endPoint y: 113, distance: 53.1
click at [156, 166] on div "В работе" at bounding box center [188, 166] width 125 height 15
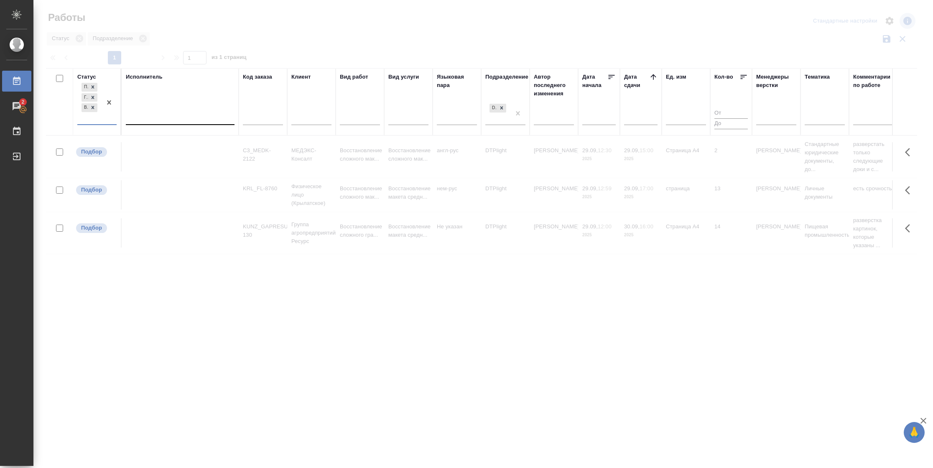
click at [156, 113] on div at bounding box center [180, 116] width 109 height 12
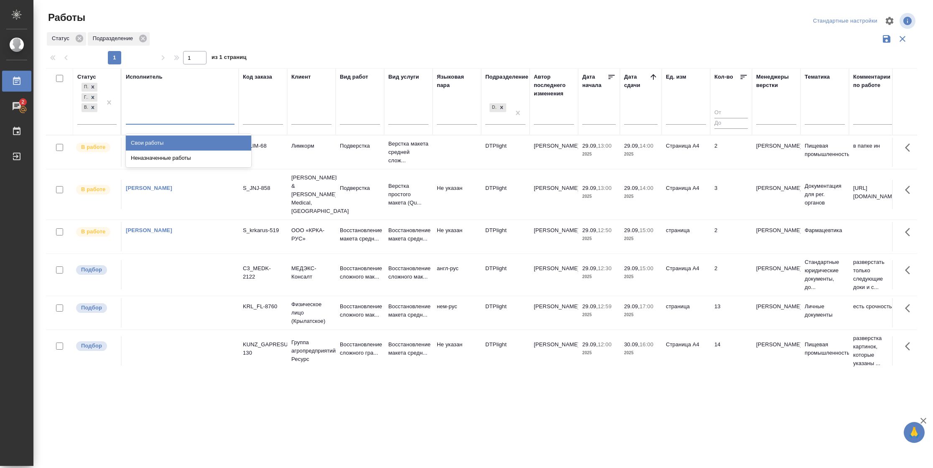
click at [152, 140] on div "Свои работы" at bounding box center [188, 142] width 125 height 15
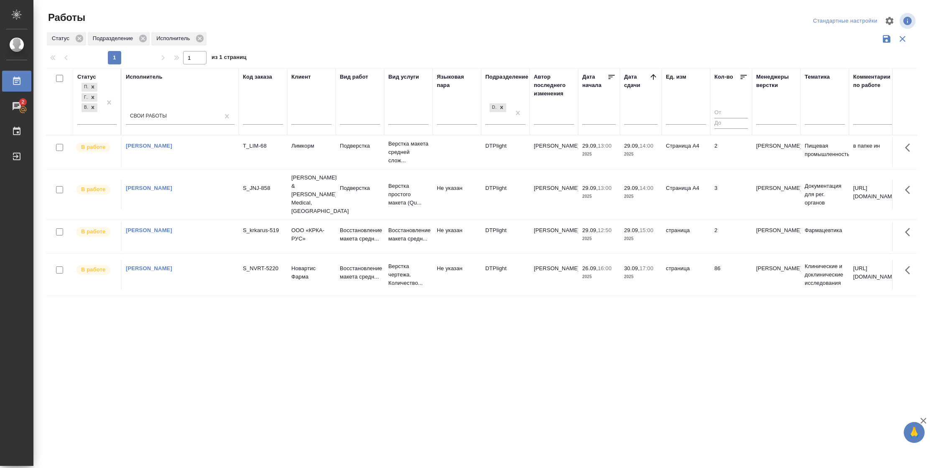
click at [724, 189] on td "3" at bounding box center [731, 194] width 42 height 29
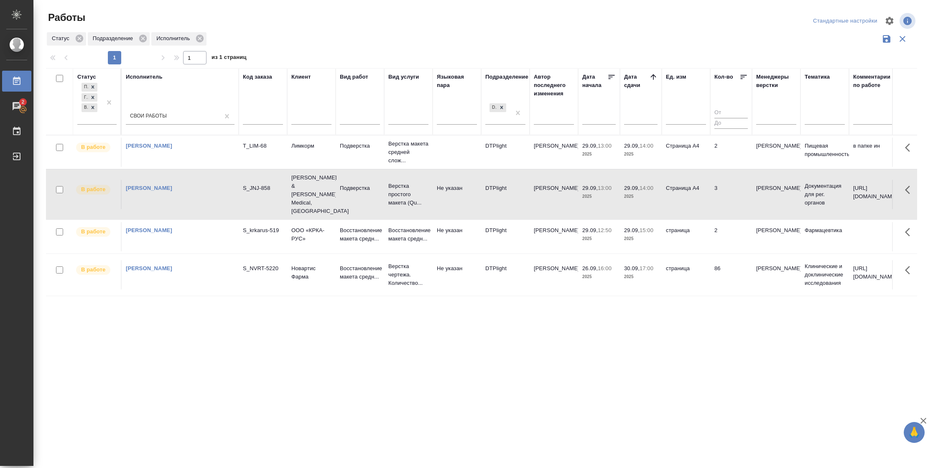
click at [688, 150] on td "Страница А4" at bounding box center [686, 152] width 48 height 29
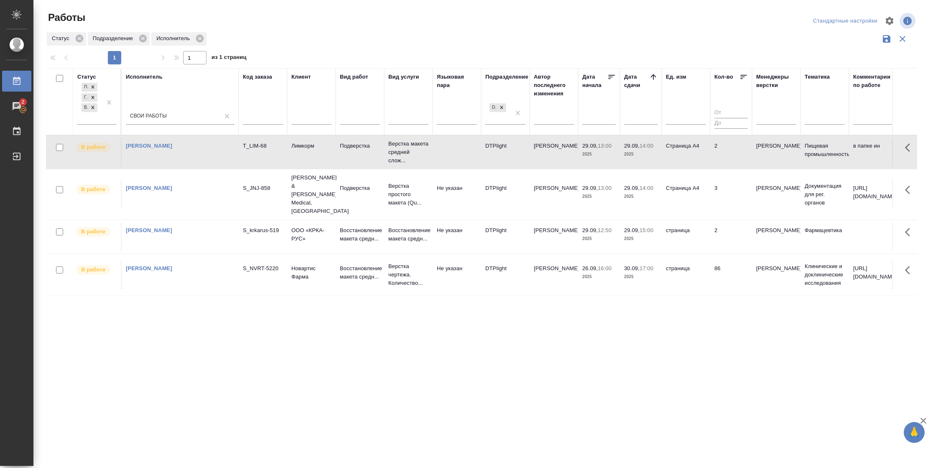
click at [688, 150] on td "Страница А4" at bounding box center [686, 152] width 48 height 29
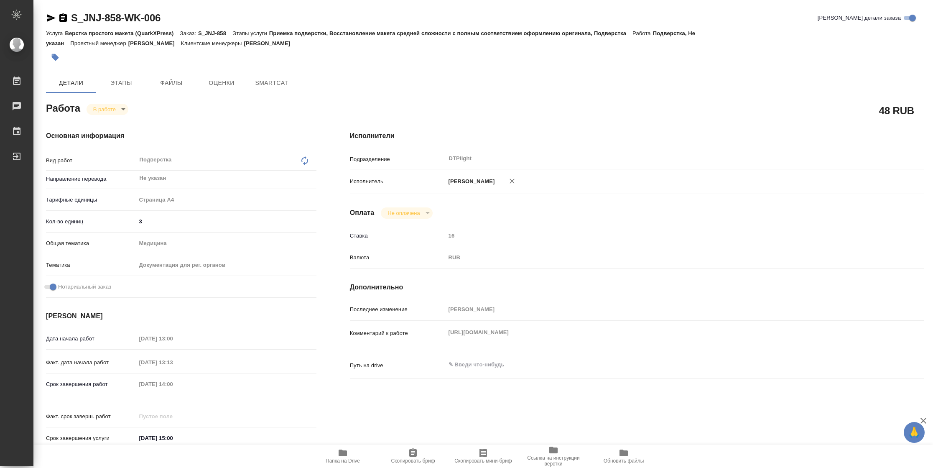
type textarea "x"
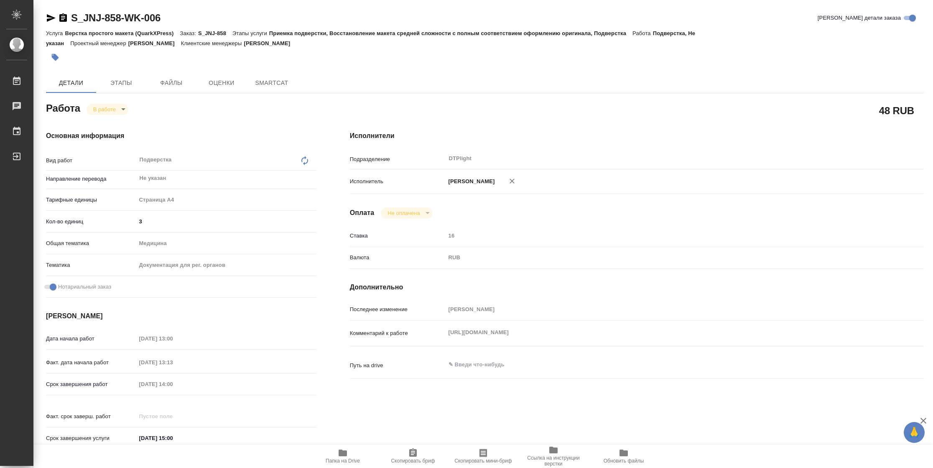
type textarea "x"
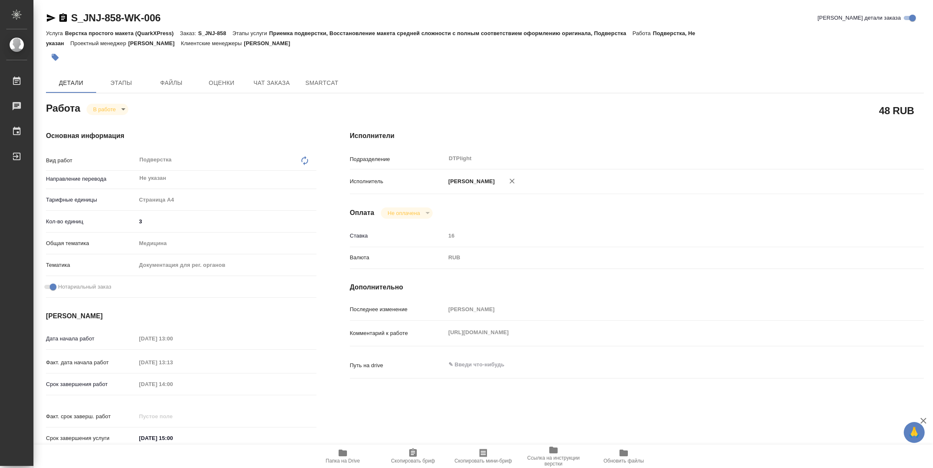
type textarea "x"
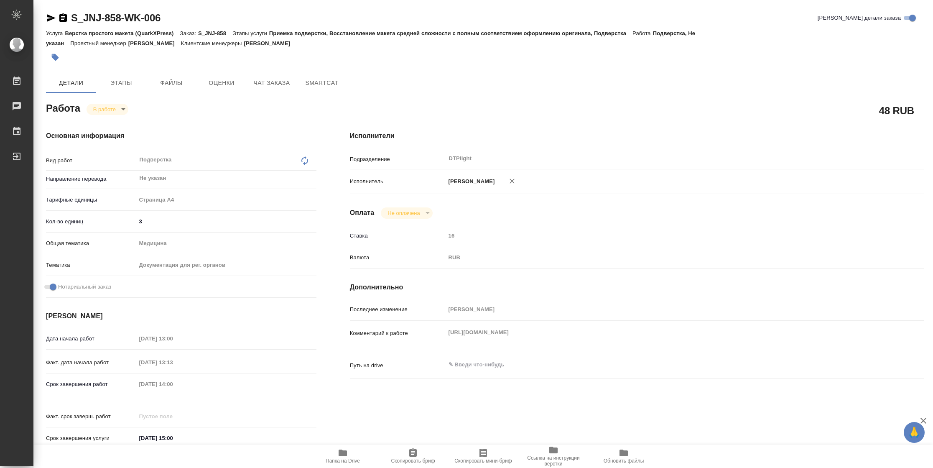
click at [408, 339] on div "Комментарий к работе [URL][DOMAIN_NAME] x" at bounding box center [637, 333] width 574 height 18
type textarea "x"
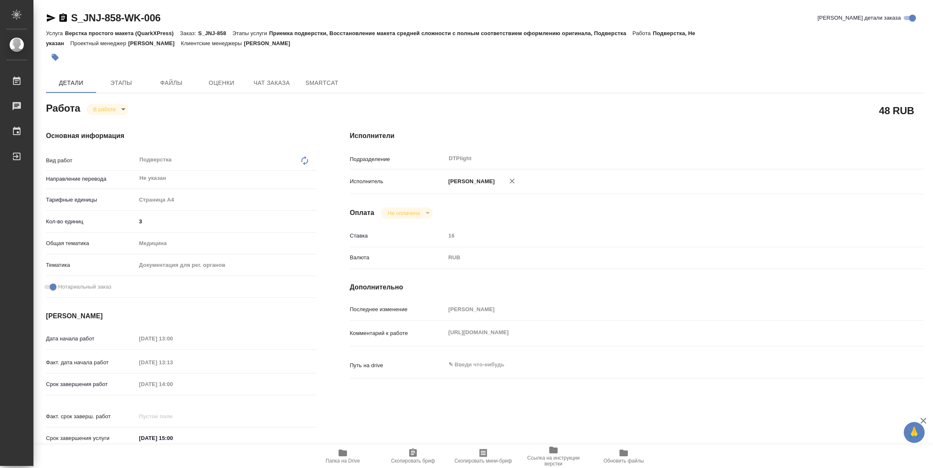
type textarea "x"
click at [341, 459] on span "Папка на Drive" at bounding box center [343, 461] width 34 height 6
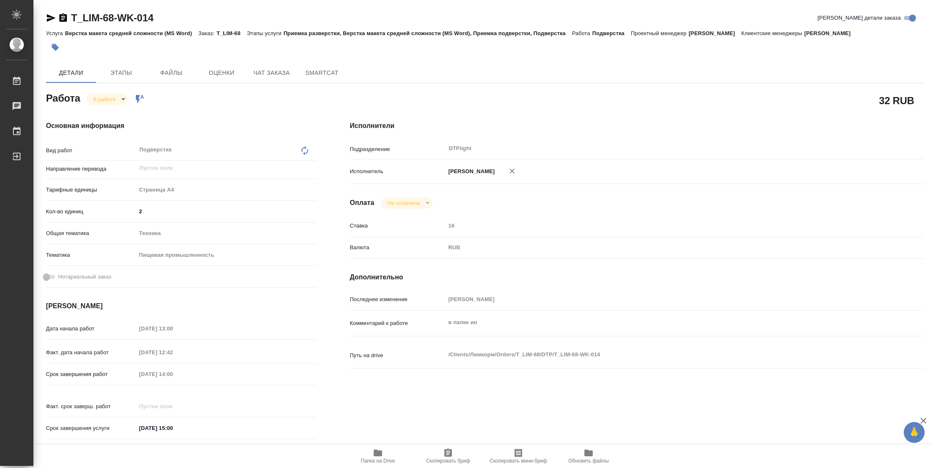
click at [381, 311] on icon "button" at bounding box center [378, 452] width 8 height 7
click at [95, 104] on body "🙏 .cls-1 fill:#fff; AWATERA Vasilyeva Natalia Работы 2 Чаты График Выйти T_LIM-…" at bounding box center [466, 234] width 933 height 468
click at [102, 117] on button "Выполнен" at bounding box center [108, 113] width 31 height 9
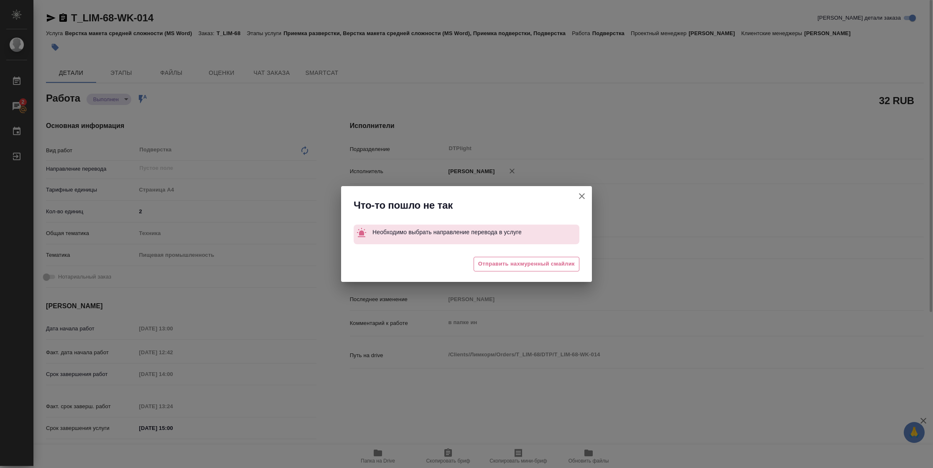
type textarea "x"
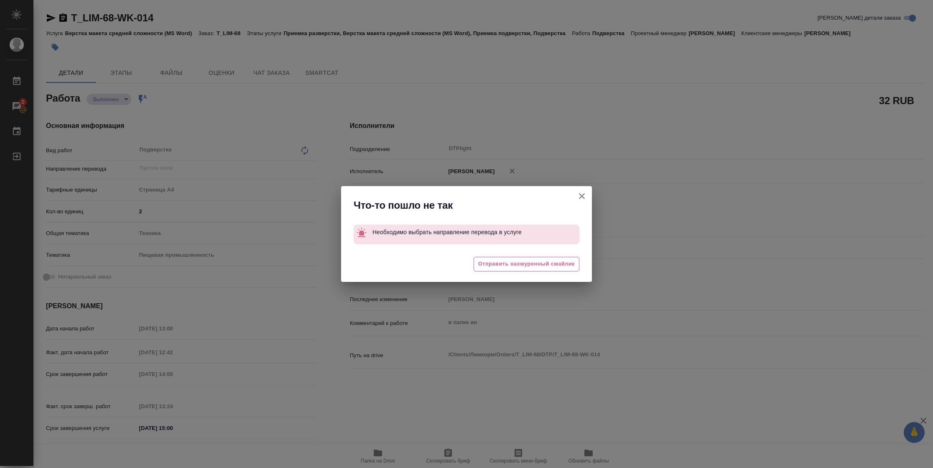
click at [585, 196] on icon "button" at bounding box center [582, 196] width 10 height 10
type textarea "x"
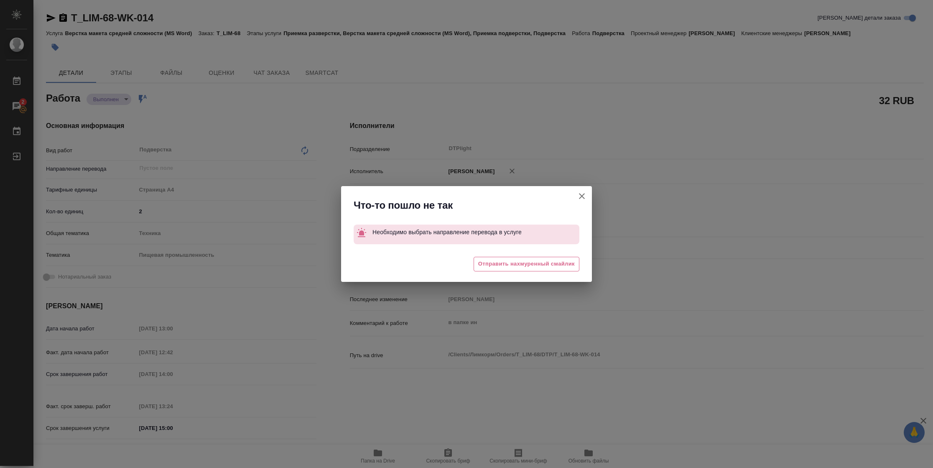
type textarea "x"
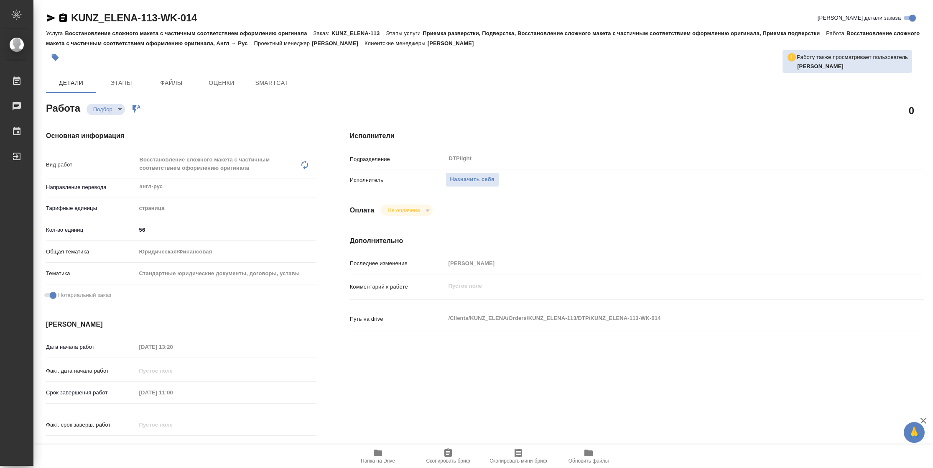
type textarea "x"
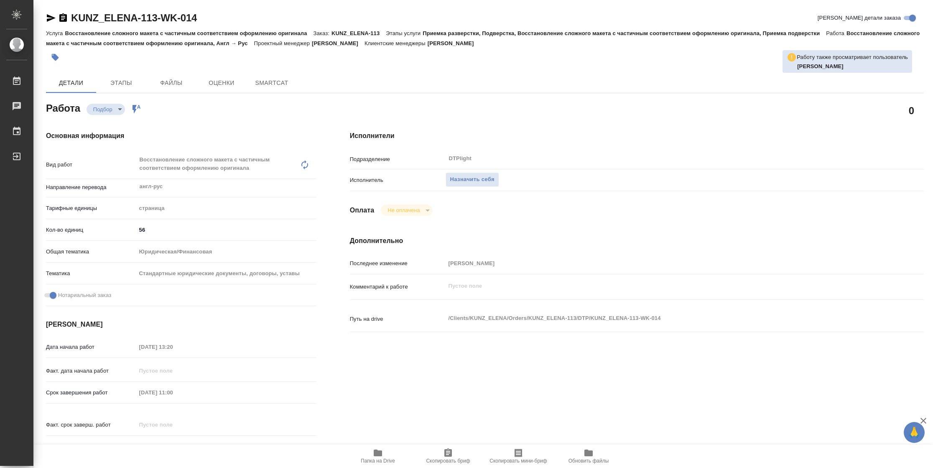
type textarea "x"
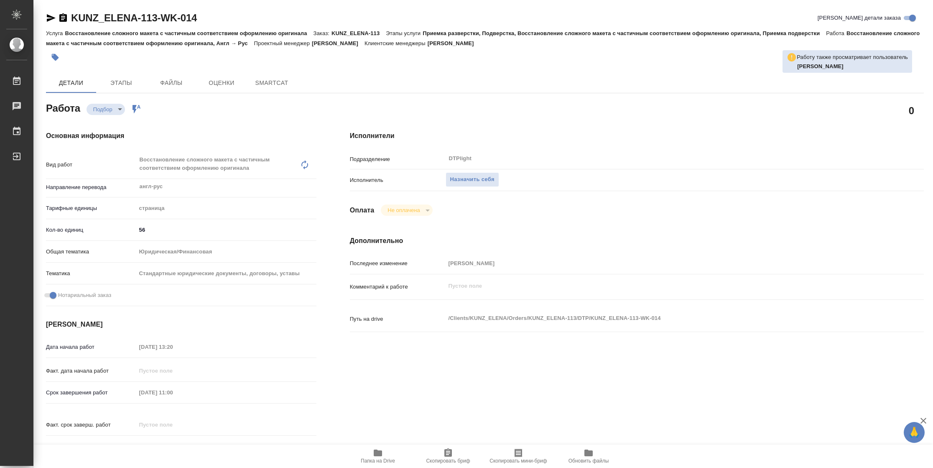
type textarea "x"
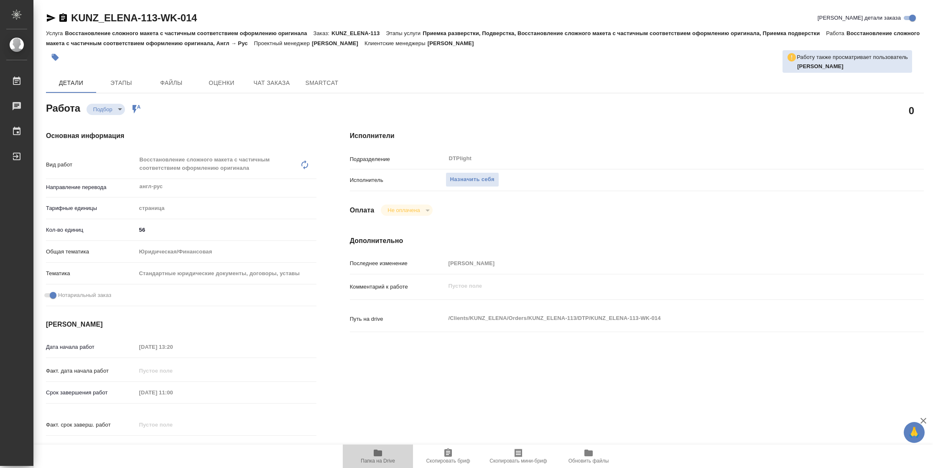
click at [381, 456] on icon "button" at bounding box center [378, 453] width 10 height 10
type textarea "x"
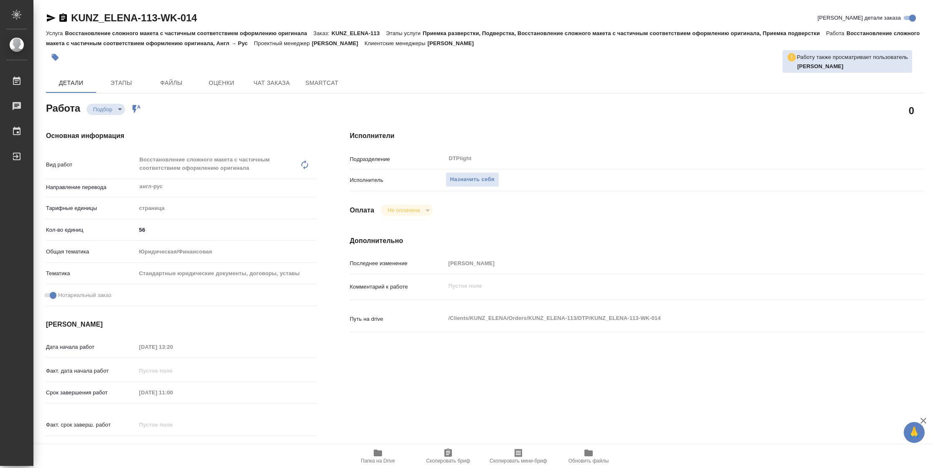
type textarea "x"
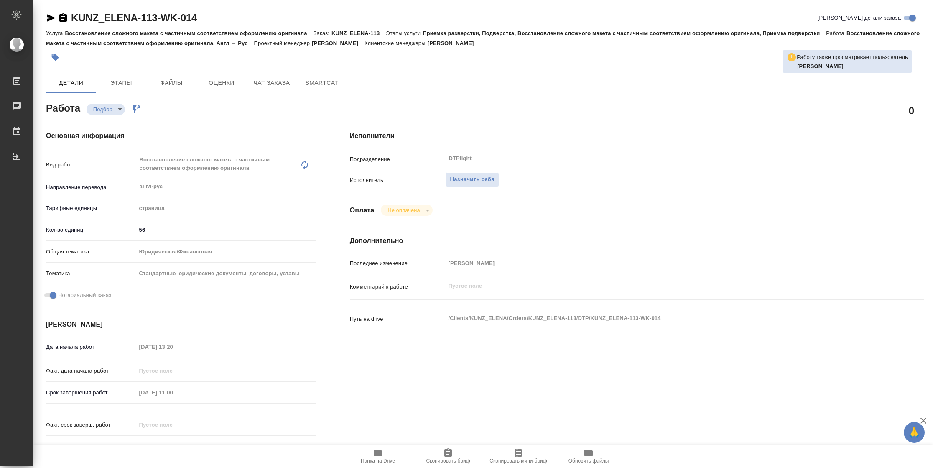
type textarea "x"
